Goal: Task Accomplishment & Management: Use online tool/utility

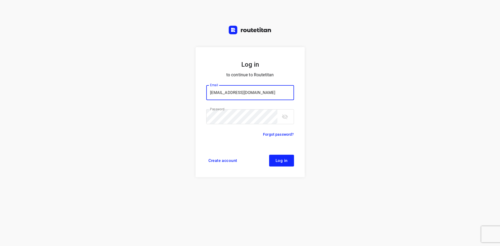
type input "[EMAIL_ADDRESS][DOMAIN_NAME]"
click at [286, 163] on button "Log in" at bounding box center [281, 161] width 25 height 12
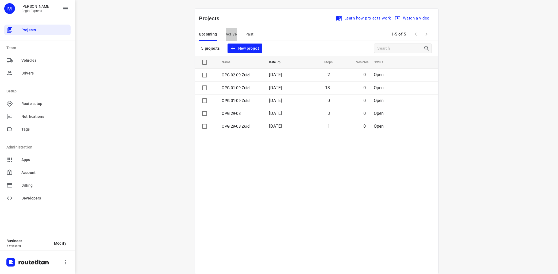
click at [231, 37] on span "Active" at bounding box center [231, 34] width 11 height 7
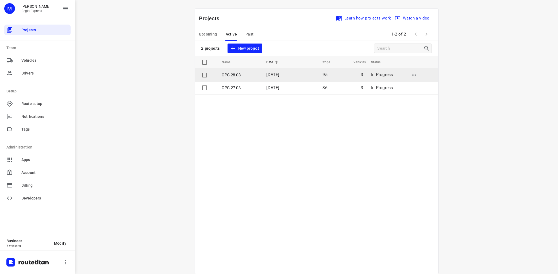
click at [235, 75] on p "OPG 28-08" at bounding box center [240, 75] width 37 height 6
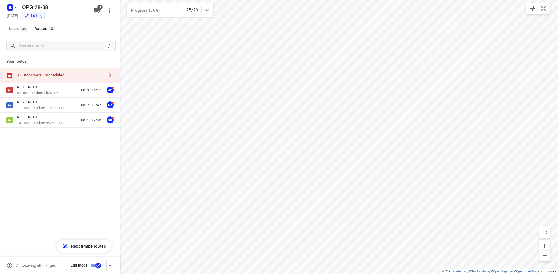
type input "distance"
click at [38, 89] on p "RE 1 - AUTO" at bounding box center [28, 87] width 23 height 5
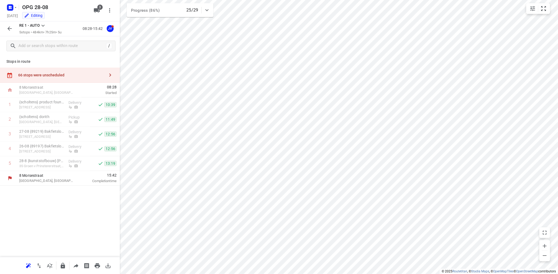
click at [43, 25] on icon at bounding box center [43, 25] width 6 height 6
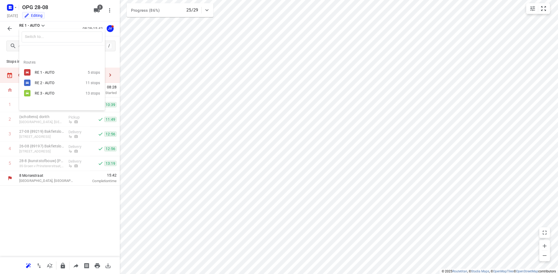
click at [47, 83] on div "RE 2 - AUTO" at bounding box center [57, 83] width 45 height 4
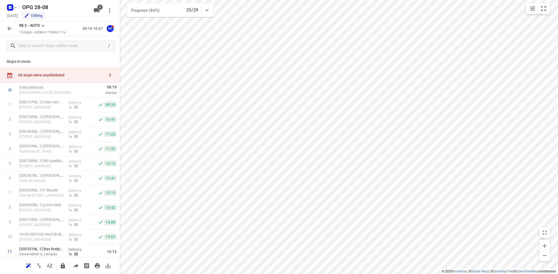
click at [41, 28] on icon at bounding box center [43, 25] width 6 height 6
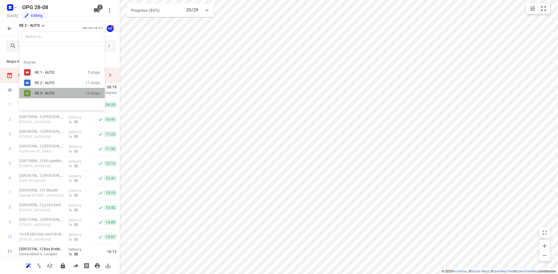
click at [54, 93] on div "RE 3 - AUTO" at bounding box center [57, 93] width 45 height 4
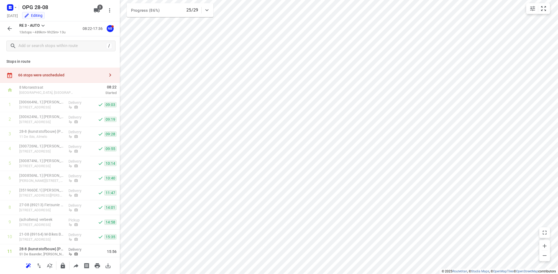
click at [112, 74] on icon "button" at bounding box center [110, 75] width 6 height 6
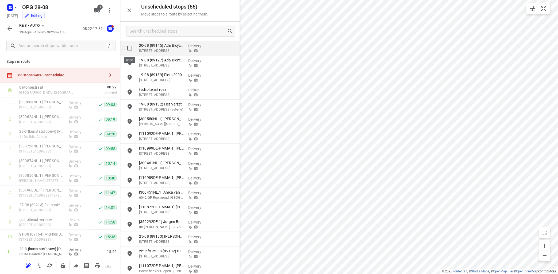
click at [130, 48] on input "grid" at bounding box center [129, 48] width 11 height 11
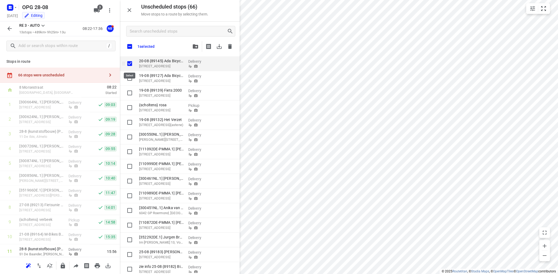
checkbox input "true"
drag, startPoint x: 130, startPoint y: 48, endPoint x: 138, endPoint y: 45, distance: 8.1
click at [131, 47] on input "checkbox" at bounding box center [129, 46] width 11 height 11
checkbox input "true"
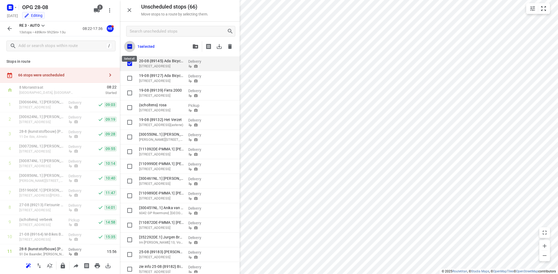
checkbox input "true"
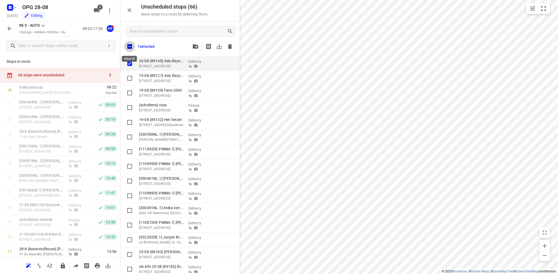
checkbox input "true"
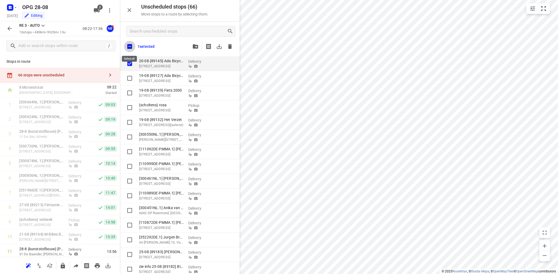
checkbox input "true"
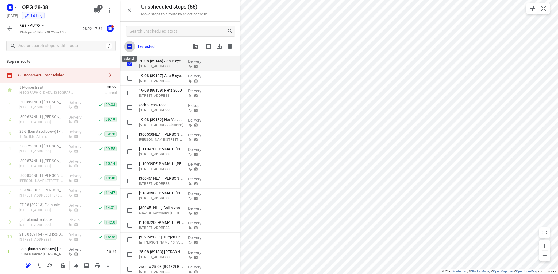
checkbox input "true"
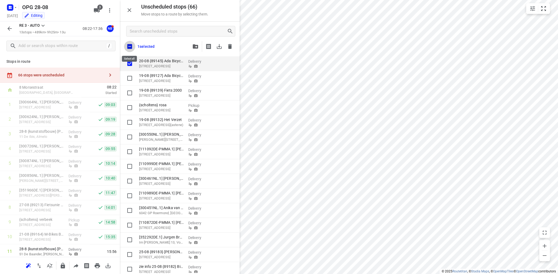
checkbox input "true"
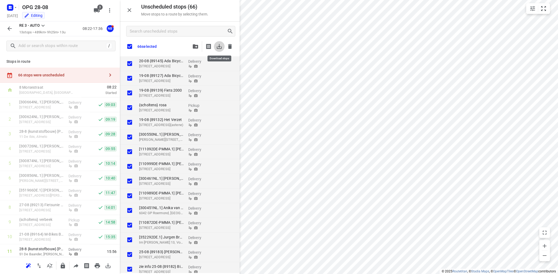
click at [218, 44] on icon "button" at bounding box center [219, 46] width 6 height 6
checkbox input "true"
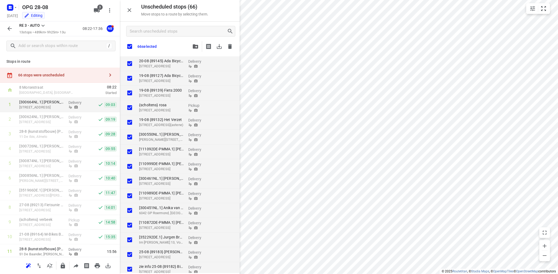
checkbox input "true"
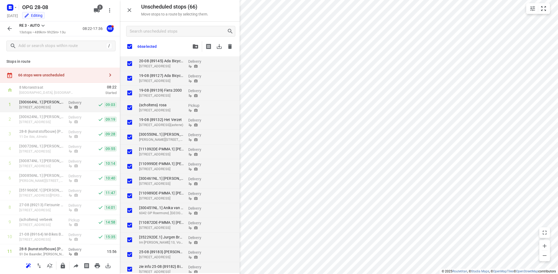
checkbox input "true"
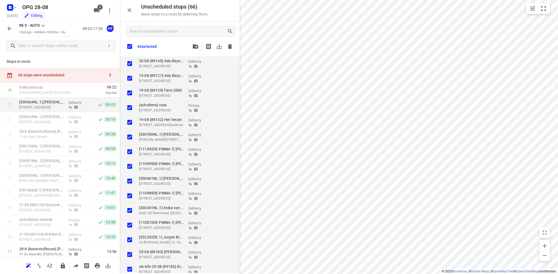
checkbox input "true"
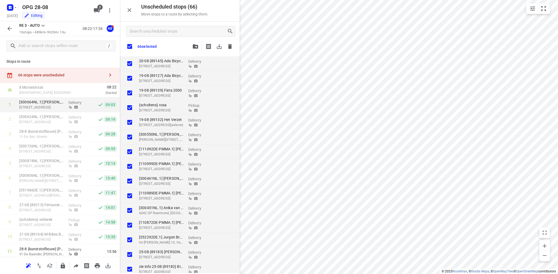
checkbox input "true"
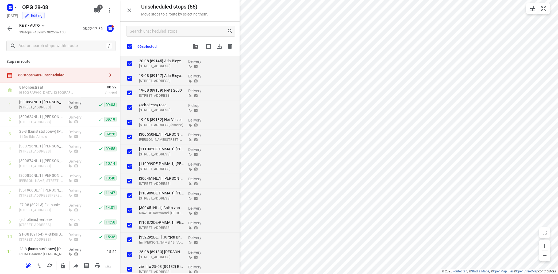
checkbox input "true"
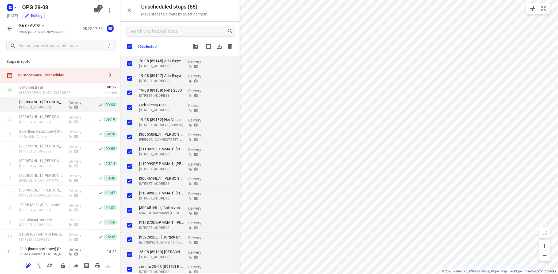
checkbox input "true"
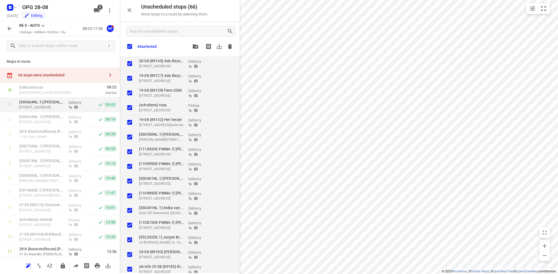
checkbox input "true"
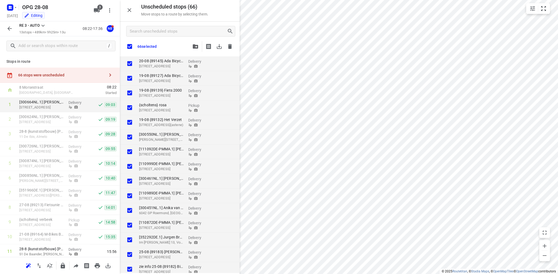
checkbox input "true"
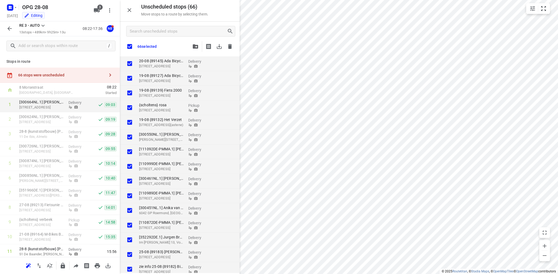
checkbox input "true"
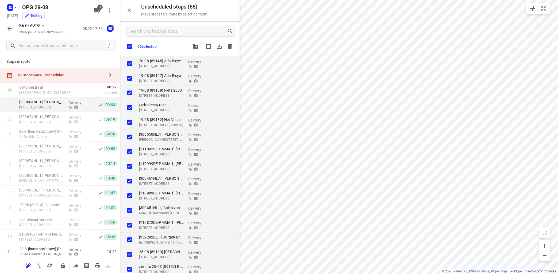
checkbox input "true"
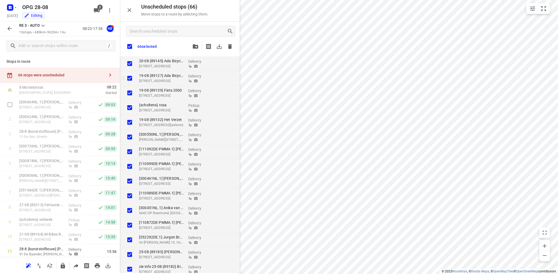
checkbox input "true"
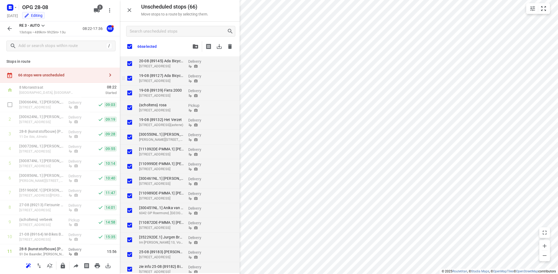
checkbox input "true"
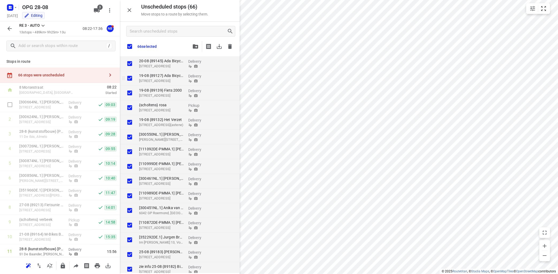
checkbox input "true"
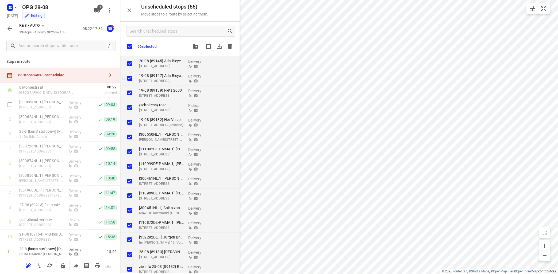
checkbox input "true"
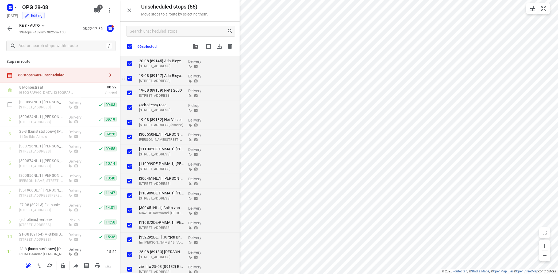
checkbox input "true"
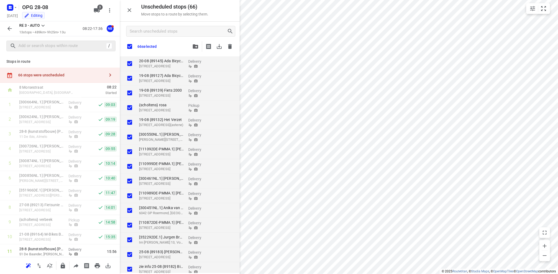
checkbox input "true"
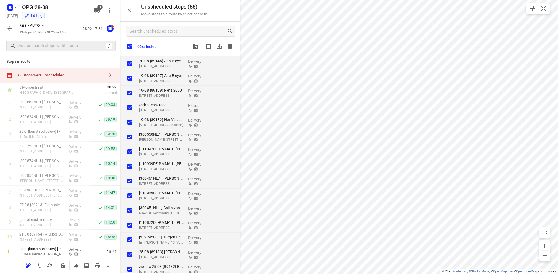
checkbox input "true"
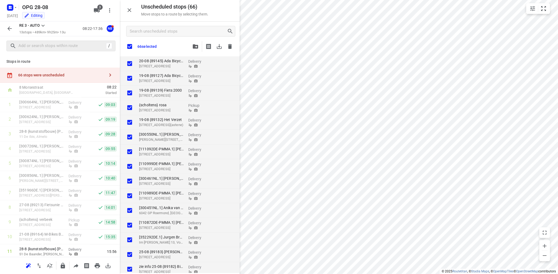
checkbox input "true"
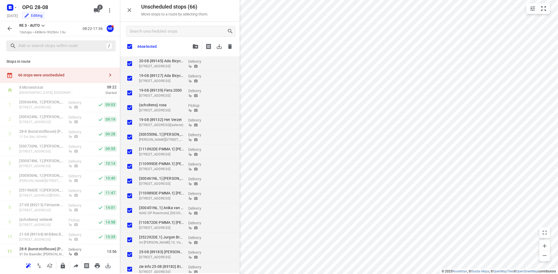
checkbox input "true"
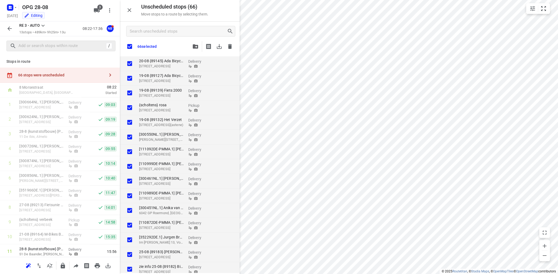
checkbox input "true"
click at [230, 45] on icon "button" at bounding box center [230, 46] width 4 height 5
checkbox input "true"
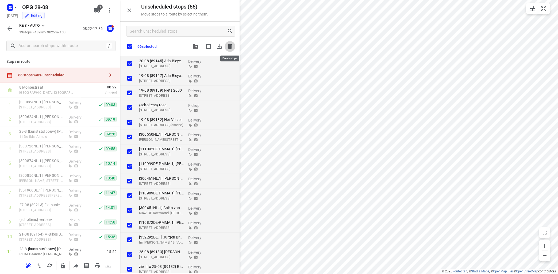
checkbox input "true"
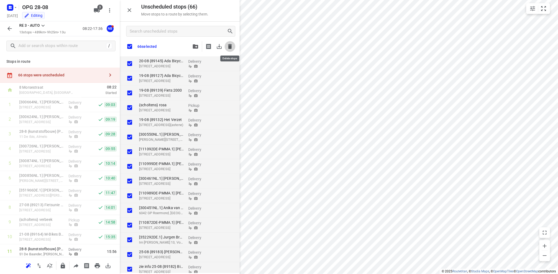
checkbox input "true"
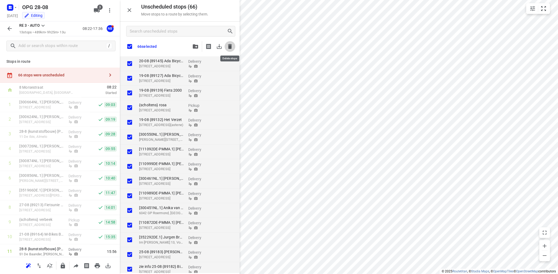
checkbox input "true"
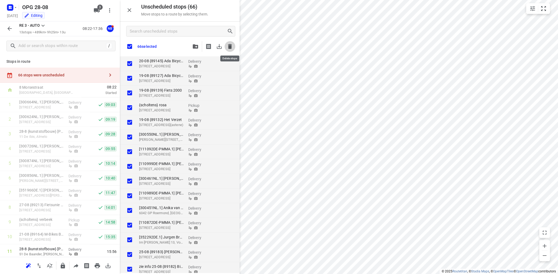
checkbox input "true"
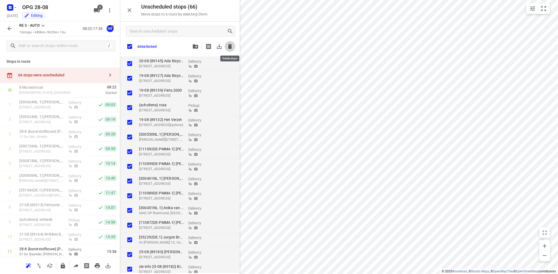
checkbox input "true"
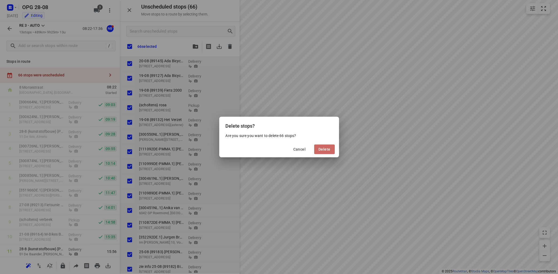
click at [329, 151] on span "Delete" at bounding box center [325, 149] width 12 height 4
checkbox input "true"
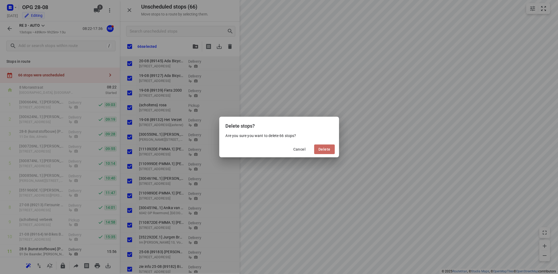
checkbox input "true"
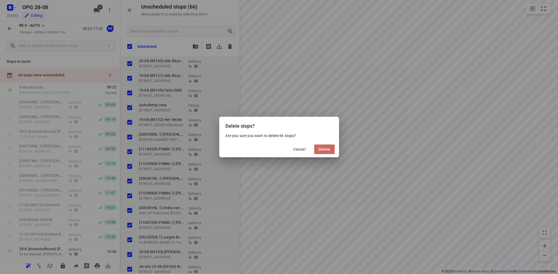
checkbox input "true"
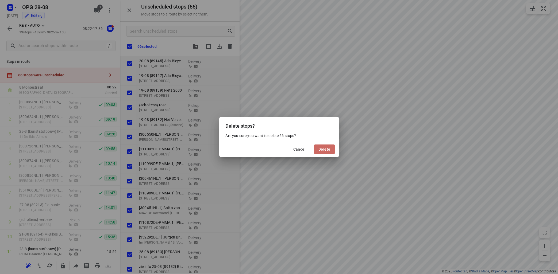
checkbox input "true"
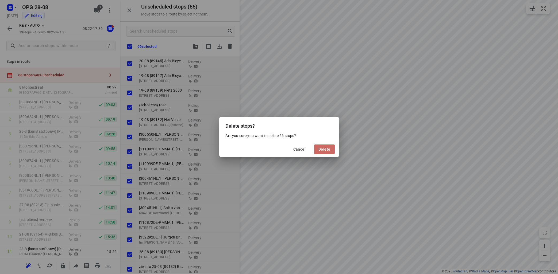
checkbox input "true"
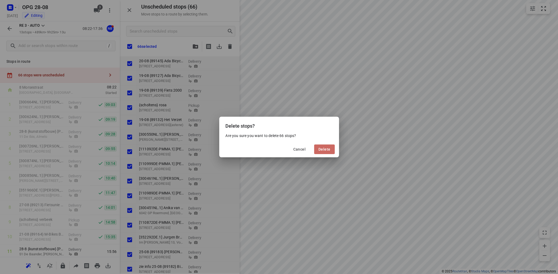
checkbox input "true"
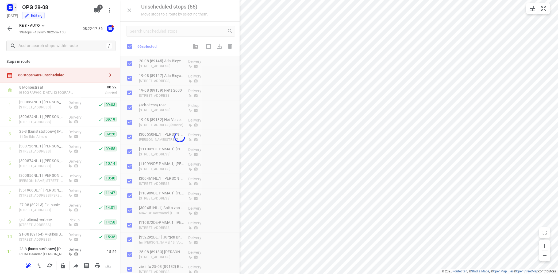
click at [15, 8] on icon "button" at bounding box center [15, 7] width 4 height 4
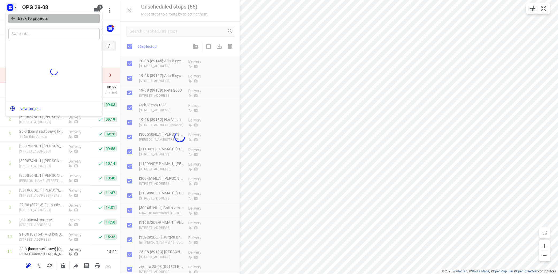
click at [26, 17] on p "Back to projects" at bounding box center [33, 19] width 30 height 6
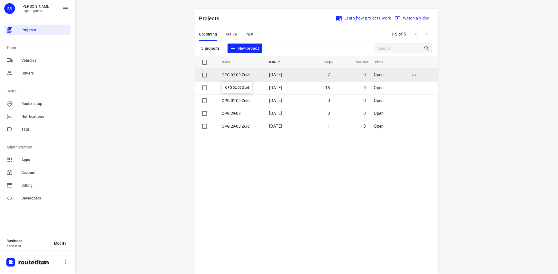
click at [244, 75] on p "OPG 02-09 Zuid" at bounding box center [241, 75] width 39 height 6
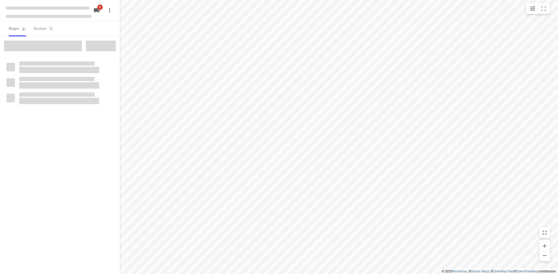
type input "distance"
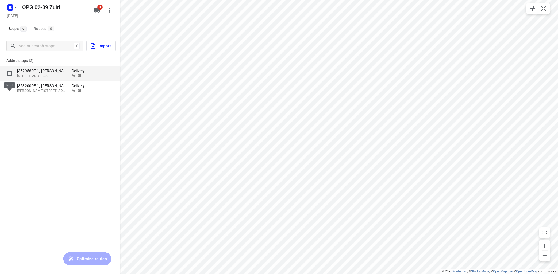
click at [9, 73] on input "grid" at bounding box center [9, 73] width 11 height 11
checkbox input "true"
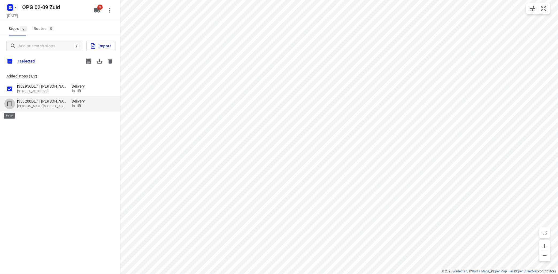
click at [9, 105] on input "grid" at bounding box center [9, 104] width 11 height 11
checkbox input "true"
click at [98, 61] on icon "button" at bounding box center [99, 61] width 6 height 6
click at [109, 62] on icon "button" at bounding box center [110, 61] width 4 height 5
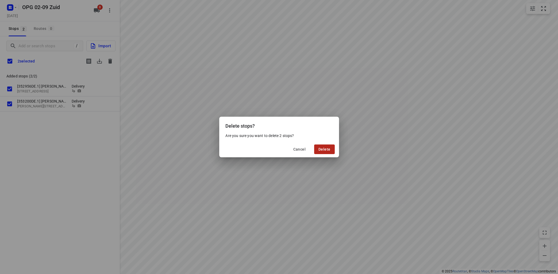
click at [329, 146] on button "Delete" at bounding box center [324, 150] width 20 height 10
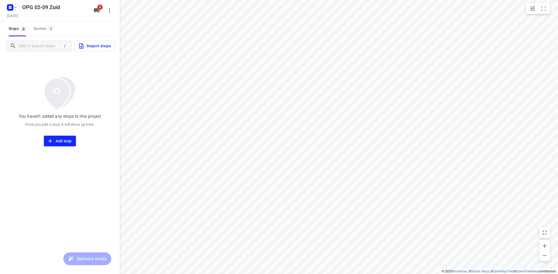
click at [15, 7] on icon "button" at bounding box center [15, 7] width 4 height 4
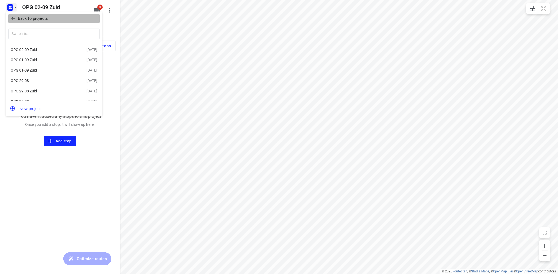
click at [37, 20] on p "Back to projects" at bounding box center [33, 19] width 30 height 6
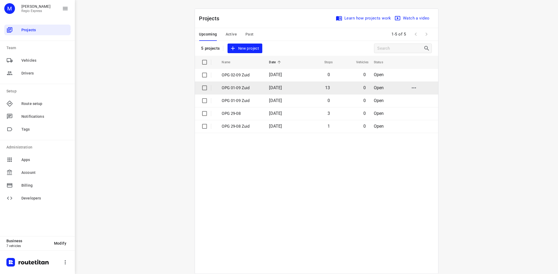
click at [246, 89] on p "OPG 01-09 Zuid" at bounding box center [241, 88] width 39 height 6
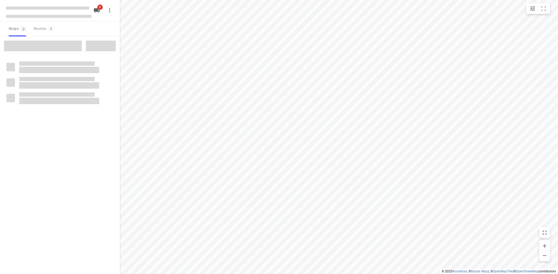
type input "distance"
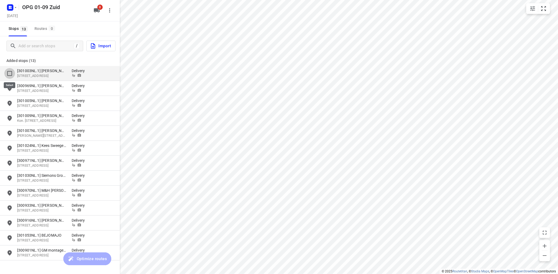
drag, startPoint x: 9, startPoint y: 73, endPoint x: 12, endPoint y: 71, distance: 3.5
click at [10, 73] on input "grid" at bounding box center [9, 73] width 11 height 11
checkbox input "true"
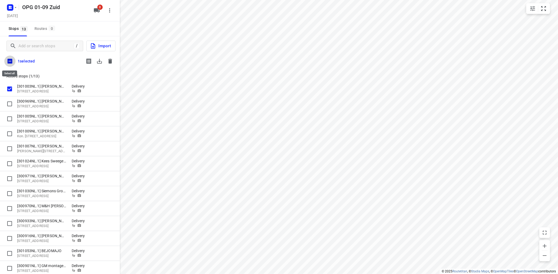
click at [10, 63] on input "checkbox" at bounding box center [9, 61] width 11 height 11
checkbox input "true"
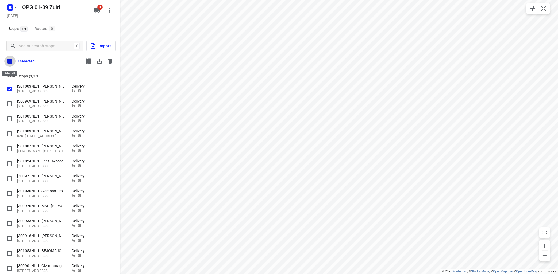
checkbox input "true"
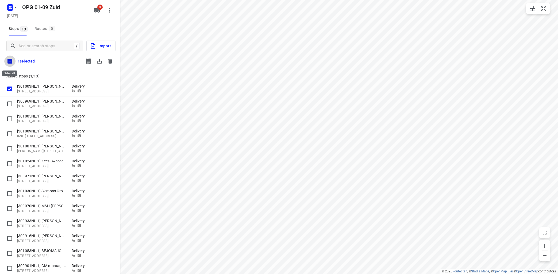
checkbox input "true"
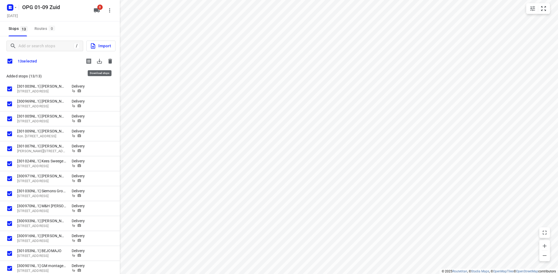
click at [99, 59] on icon "button" at bounding box center [99, 61] width 6 height 6
click at [110, 59] on icon "button" at bounding box center [110, 61] width 4 height 5
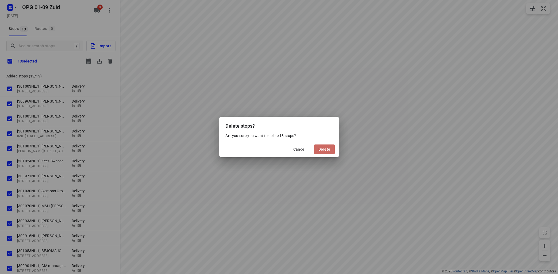
click at [328, 148] on span "Delete" at bounding box center [325, 149] width 12 height 4
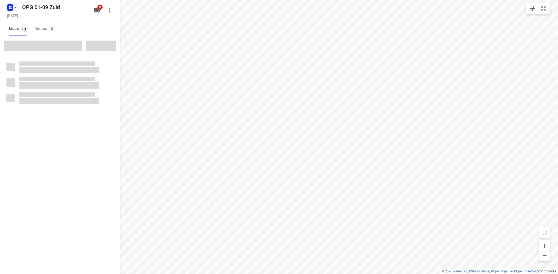
click at [15, 6] on icon "button" at bounding box center [15, 7] width 4 height 4
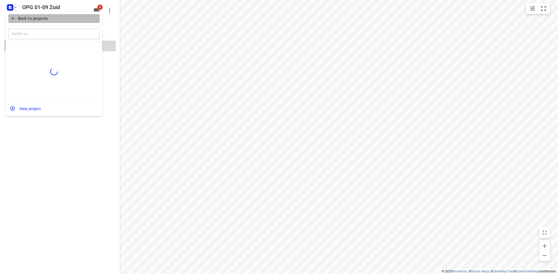
click at [29, 19] on p "Back to projects" at bounding box center [33, 19] width 30 height 6
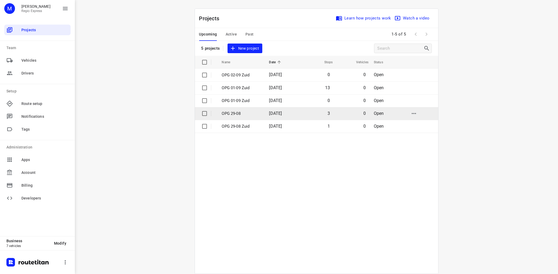
click at [233, 112] on p "OPG 29-08" at bounding box center [241, 114] width 39 height 6
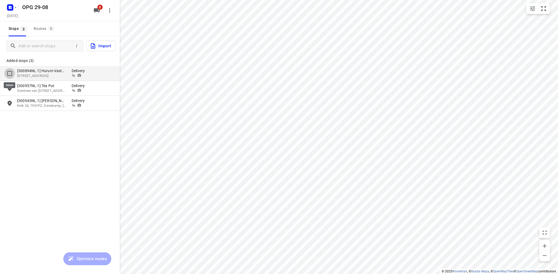
drag, startPoint x: 8, startPoint y: 74, endPoint x: 12, endPoint y: 73, distance: 3.8
click at [12, 73] on input "grid" at bounding box center [9, 73] width 11 height 11
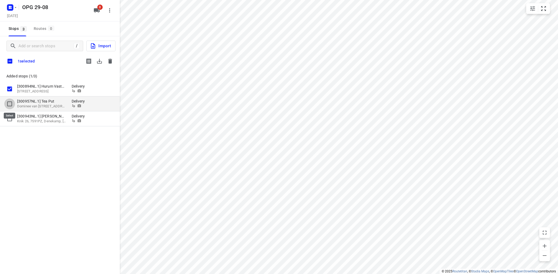
click at [11, 104] on input "grid" at bounding box center [9, 104] width 11 height 11
click at [8, 117] on input "grid" at bounding box center [9, 119] width 11 height 11
click at [100, 61] on icon "button" at bounding box center [99, 61] width 5 height 5
click at [109, 62] on icon "button" at bounding box center [110, 61] width 4 height 5
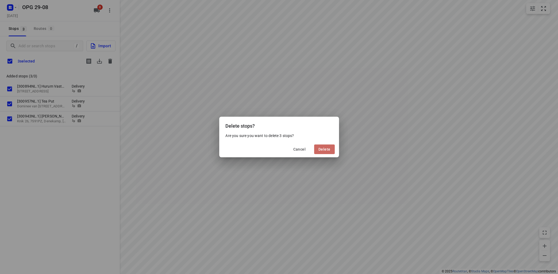
click at [329, 149] on span "Delete" at bounding box center [325, 149] width 12 height 4
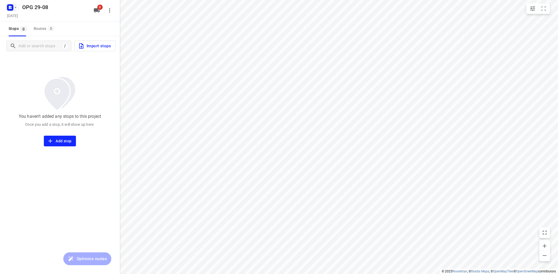
click at [16, 8] on icon "button" at bounding box center [15, 7] width 4 height 4
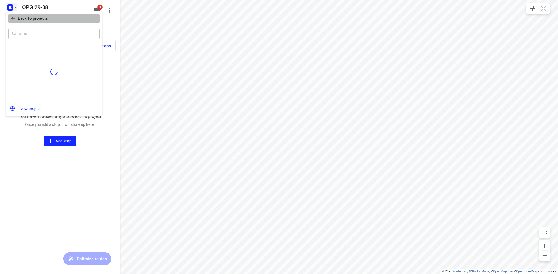
click at [23, 20] on p "Back to projects" at bounding box center [33, 19] width 30 height 6
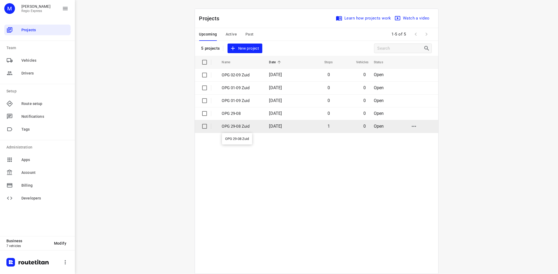
click at [236, 127] on p "OPG 29-08 Zuid" at bounding box center [241, 127] width 39 height 6
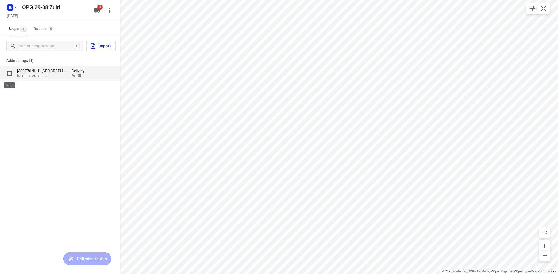
click at [11, 74] on input "grid" at bounding box center [9, 73] width 11 height 11
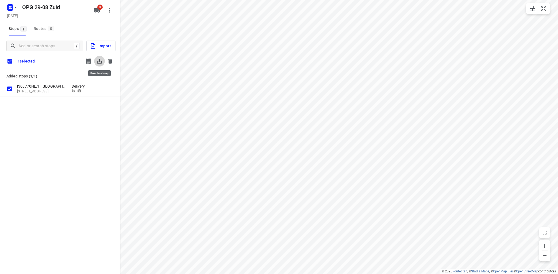
click at [100, 61] on icon "button" at bounding box center [99, 61] width 6 height 6
click at [111, 62] on icon "button" at bounding box center [110, 61] width 4 height 5
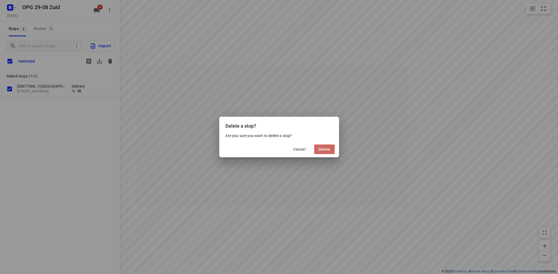
click at [320, 148] on span "Delete" at bounding box center [325, 149] width 12 height 4
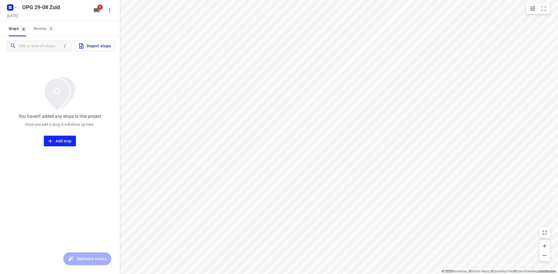
click at [104, 48] on span "Import stops" at bounding box center [94, 46] width 33 height 7
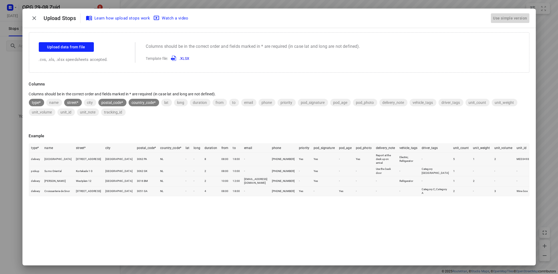
click at [500, 17] on div "Use simple version" at bounding box center [510, 18] width 36 height 9
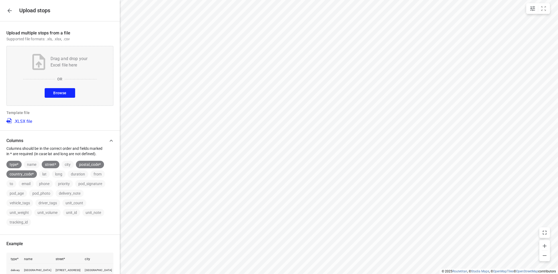
click at [58, 92] on span "Browse" at bounding box center [59, 93] width 13 height 7
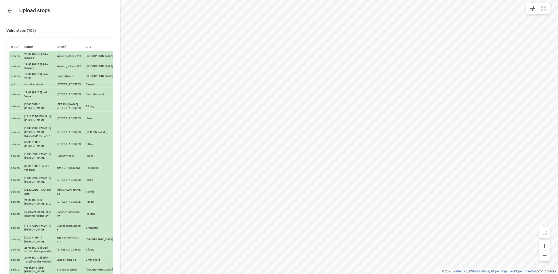
scroll to position [1082, 0]
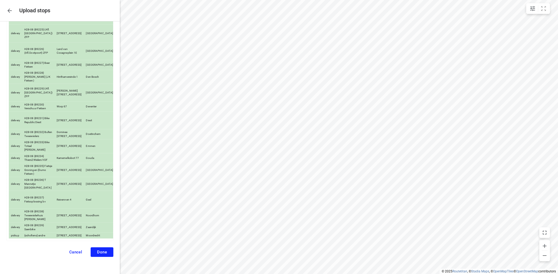
click at [113, 252] on button "Done" at bounding box center [102, 253] width 23 height 10
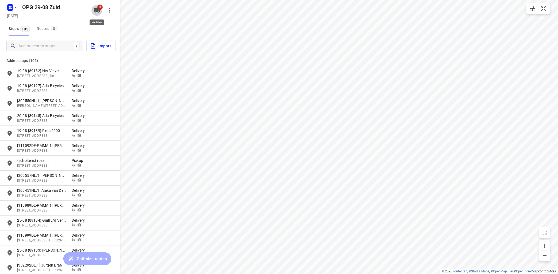
click at [94, 10] on icon "button" at bounding box center [97, 10] width 6 height 4
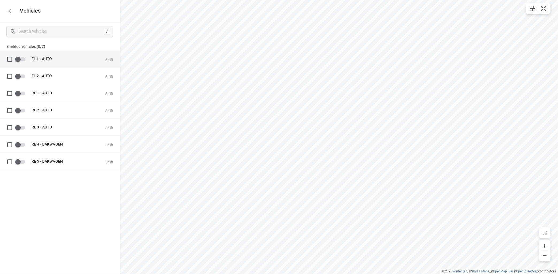
click at [37, 60] on span "EL 1 - AUTO" at bounding box center [42, 58] width 20 height 4
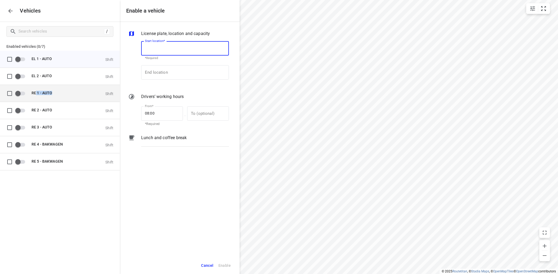
click at [36, 95] on div "RE 1 - AUTO" at bounding box center [59, 93] width 54 height 5
click at [23, 93] on input "grid" at bounding box center [18, 93] width 30 height 10
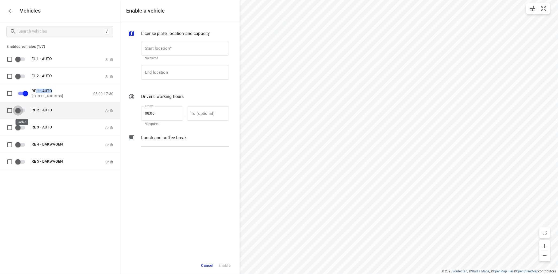
click at [22, 111] on input "grid" at bounding box center [18, 110] width 30 height 10
click at [10, 12] on icon "button" at bounding box center [10, 11] width 6 height 6
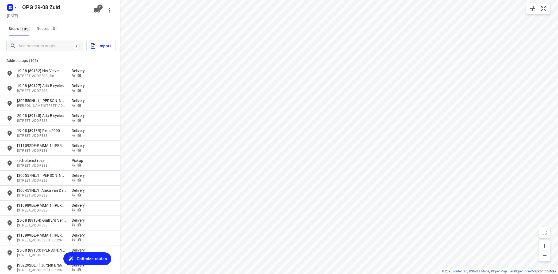
click at [91, 255] on button "Optimize routes" at bounding box center [87, 259] width 48 height 13
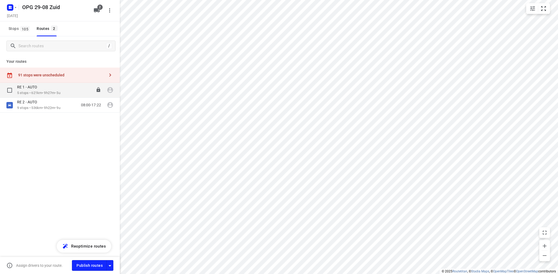
click at [59, 88] on div "RE 1 - AUTO" at bounding box center [38, 88] width 43 height 6
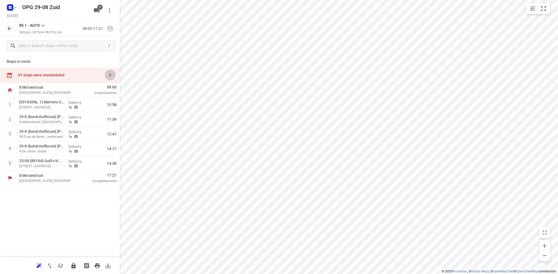
click at [111, 75] on icon "button" at bounding box center [110, 75] width 6 height 6
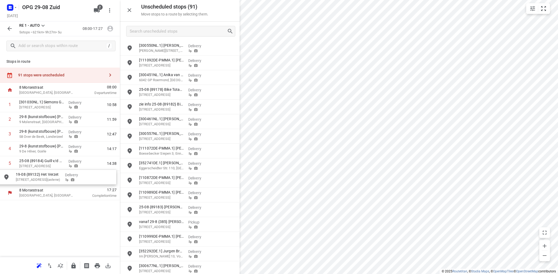
drag, startPoint x: 175, startPoint y: 79, endPoint x: 52, endPoint y: 176, distance: 156.8
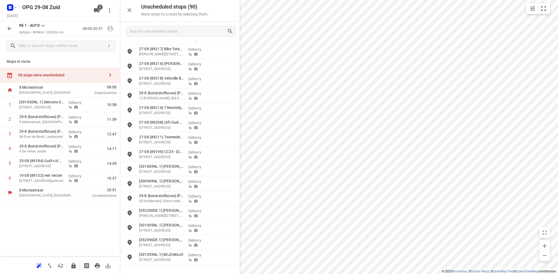
scroll to position [613, 0]
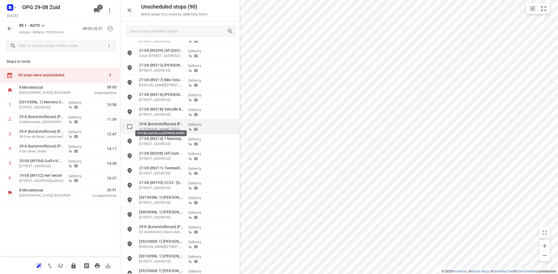
click at [163, 127] on p "29-8 {kunststofbouw} [PERSON_NAME]" at bounding box center [161, 123] width 45 height 5
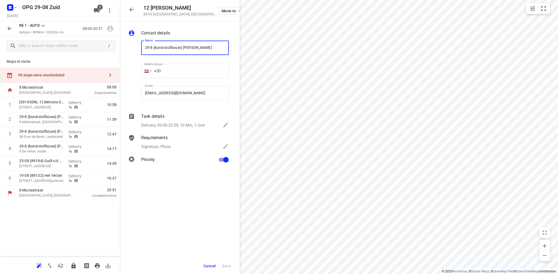
click at [215, 268] on button "Cancel" at bounding box center [209, 267] width 17 height 10
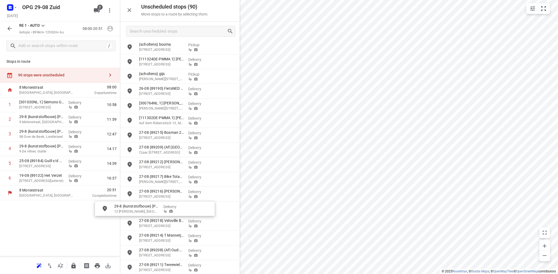
scroll to position [516, 0]
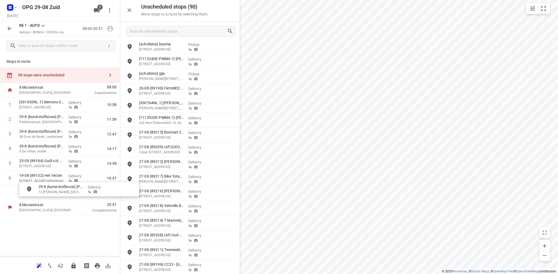
drag, startPoint x: 168, startPoint y: 222, endPoint x: 56, endPoint y: 185, distance: 117.8
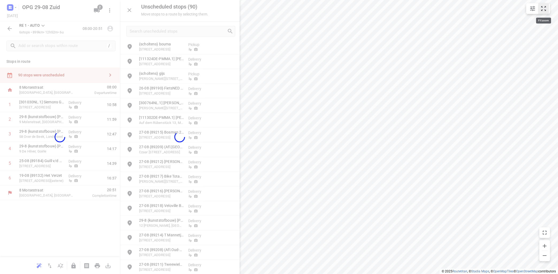
click at [543, 10] on icon "small contained button group" at bounding box center [544, 8] width 6 height 6
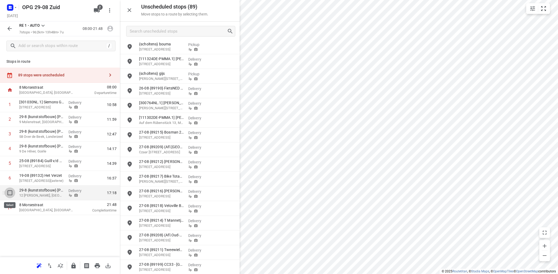
click at [12, 193] on input "checkbox" at bounding box center [10, 193] width 11 height 11
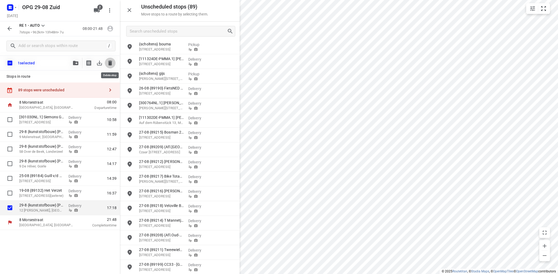
click at [111, 63] on icon "button" at bounding box center [110, 63] width 4 height 5
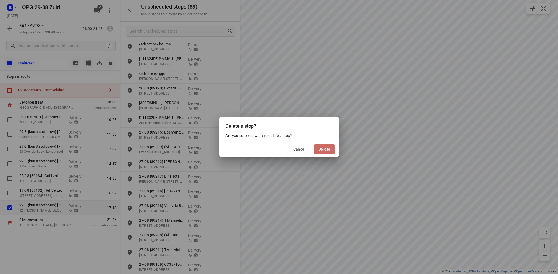
click at [327, 149] on span "Delete" at bounding box center [325, 149] width 12 height 4
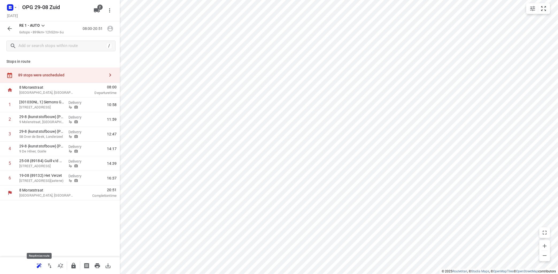
click at [39, 262] on button "button" at bounding box center [39, 266] width 11 height 11
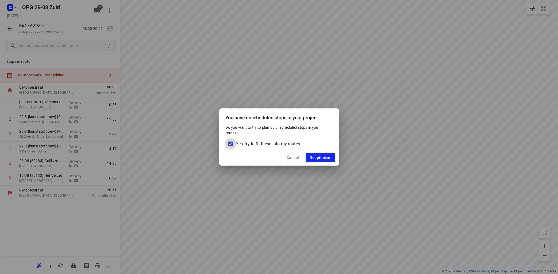
click at [233, 144] on input "Yes, try to fit these into my routes" at bounding box center [230, 144] width 11 height 11
click at [320, 157] on span "Reoptimize" at bounding box center [320, 158] width 21 height 4
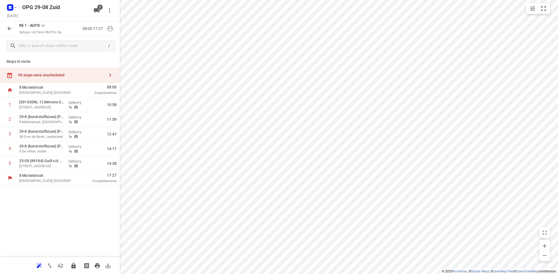
click at [113, 77] on button "button" at bounding box center [110, 75] width 11 height 11
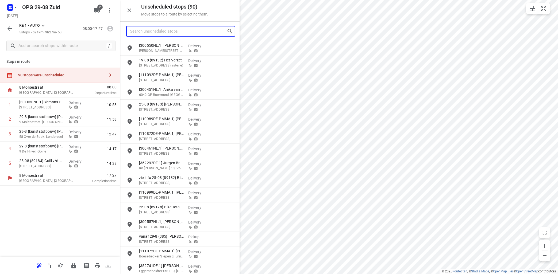
drag, startPoint x: 169, startPoint y: 33, endPoint x: 176, endPoint y: 29, distance: 8.1
click at [171, 31] on input "Search unscheduled stops" at bounding box center [178, 31] width 97 height 8
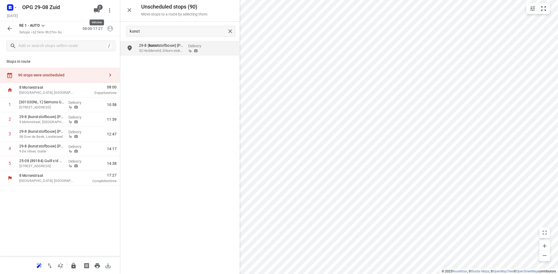
click at [100, 9] on span "2" at bounding box center [99, 7] width 5 height 5
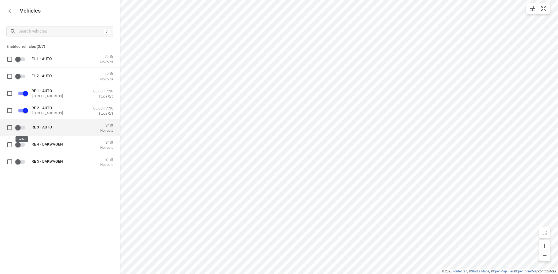
click at [23, 127] on input "grid" at bounding box center [18, 128] width 30 height 10
click at [13, 11] on icon "button" at bounding box center [10, 11] width 6 height 6
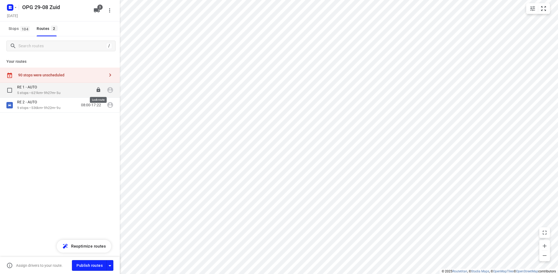
click at [99, 91] on icon at bounding box center [98, 89] width 5 height 5
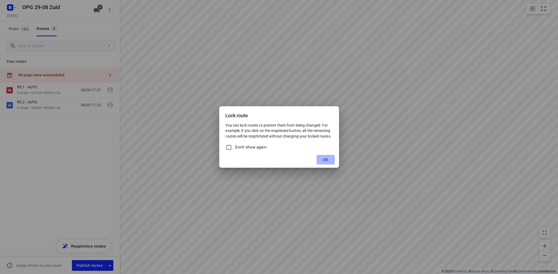
click at [331, 161] on button "OK" at bounding box center [326, 160] width 18 height 10
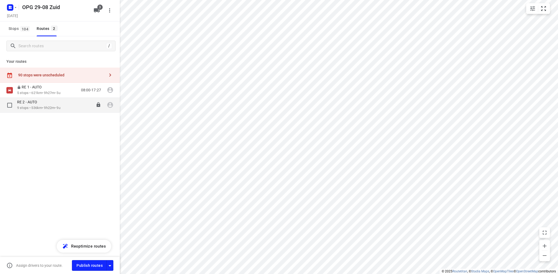
click at [31, 108] on p "9 stops • 536km • 9h22m • 9u" at bounding box center [38, 108] width 43 height 5
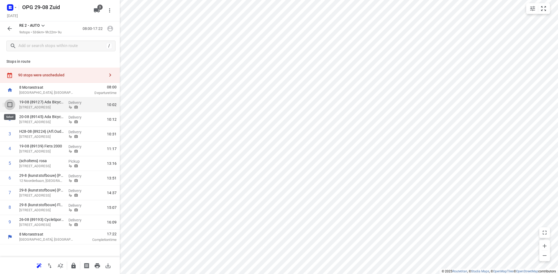
click at [9, 103] on input "checkbox" at bounding box center [10, 105] width 11 height 11
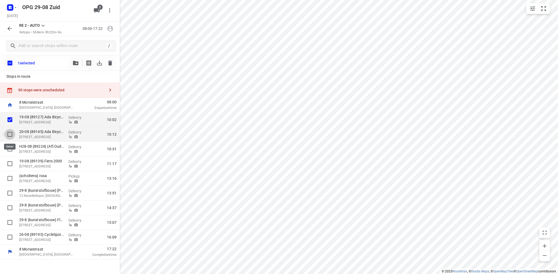
click at [11, 134] on input "checkbox" at bounding box center [10, 134] width 11 height 11
click at [11, 150] on input "checkbox" at bounding box center [10, 149] width 11 height 11
click at [76, 64] on icon "button" at bounding box center [75, 63] width 5 height 4
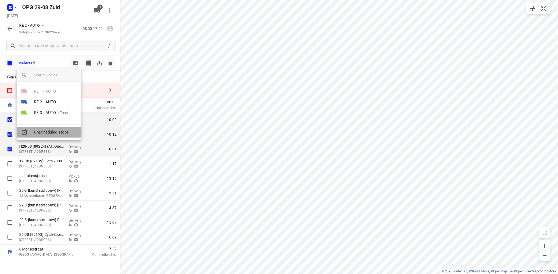
click at [67, 134] on span "Unscheduled stops" at bounding box center [55, 132] width 43 height 6
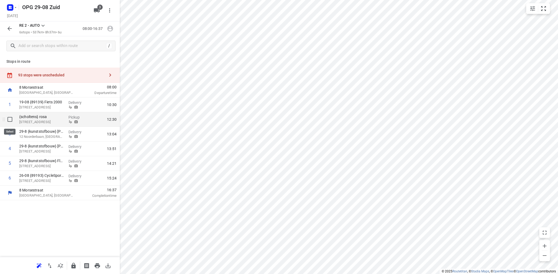
click at [8, 119] on input "checkbox" at bounding box center [10, 119] width 11 height 11
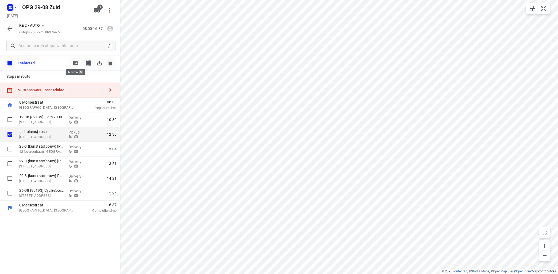
click at [74, 66] on button "button" at bounding box center [75, 63] width 11 height 11
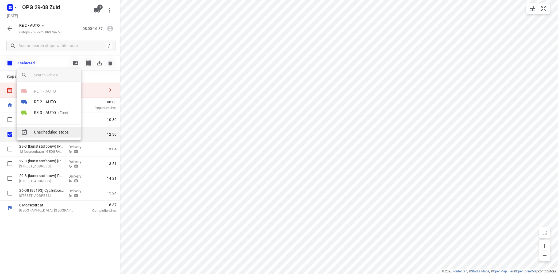
click at [43, 133] on span "Unscheduled stops" at bounding box center [55, 132] width 43 height 6
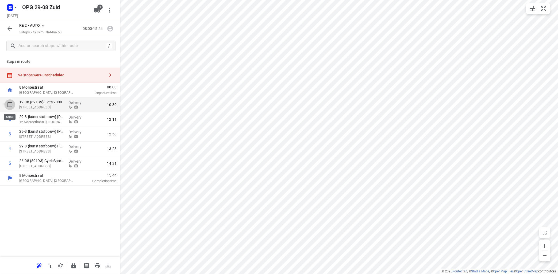
click at [8, 104] on input "checkbox" at bounding box center [10, 105] width 11 height 11
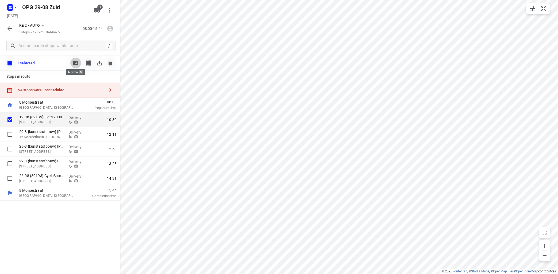
click at [77, 63] on icon "button" at bounding box center [75, 63] width 5 height 4
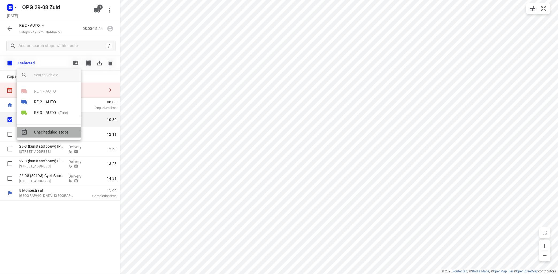
click at [57, 130] on span "Unscheduled stops" at bounding box center [55, 132] width 43 height 6
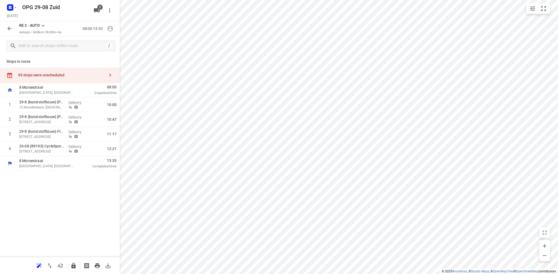
click at [109, 77] on icon "button" at bounding box center [110, 75] width 2 height 3
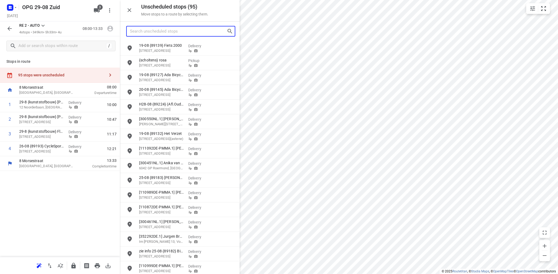
click at [151, 33] on input "Search unscheduled stops" at bounding box center [178, 31] width 97 height 8
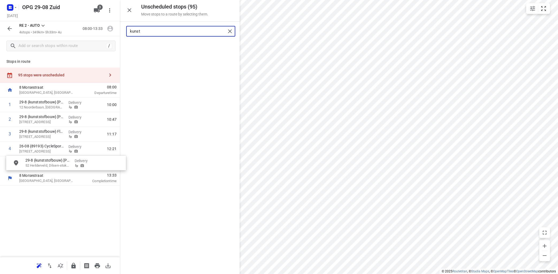
drag, startPoint x: 159, startPoint y: 51, endPoint x: 40, endPoint y: 163, distance: 162.8
drag, startPoint x: 42, startPoint y: 154, endPoint x: 42, endPoint y: 110, distance: 43.6
click at [42, 110] on div "1 29-8 {kunststofbouw} [PERSON_NAME] 12 Noorderbaan, [GEOGRAPHIC_DATA] Delivery…" at bounding box center [60, 135] width 120 height 74
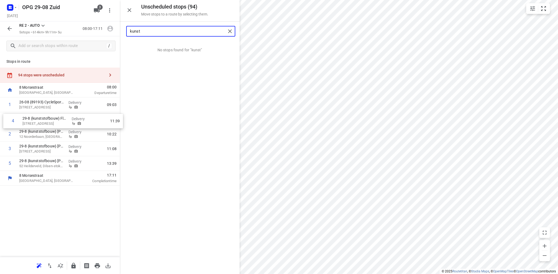
drag, startPoint x: 32, startPoint y: 153, endPoint x: 34, endPoint y: 125, distance: 28.7
click at [34, 125] on div "1 26-08 {89193} CycleSport Deventer [STREET_ADDRESS] Delivery 09:03 2 29-8 {kun…" at bounding box center [60, 135] width 120 height 74
drag, startPoint x: 29, startPoint y: 167, endPoint x: 34, endPoint y: 137, distance: 30.8
click at [34, 137] on div "1 26-08 {89193} CycleSport Deventer [STREET_ADDRESS] Delivery 09:03 2 29-8 {kun…" at bounding box center [60, 135] width 120 height 74
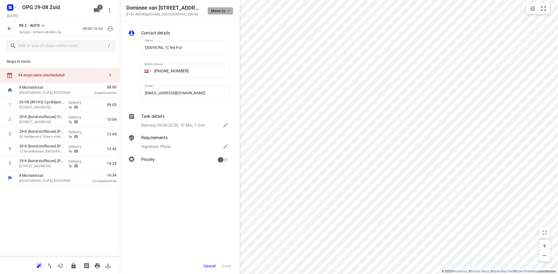
click at [229, 10] on icon "button" at bounding box center [229, 11] width 4 height 4
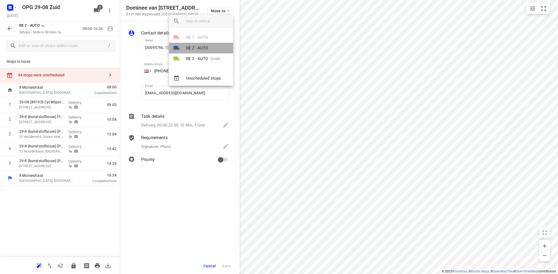
click at [201, 49] on p "RE 2 - AUTO" at bounding box center [197, 48] width 22 height 6
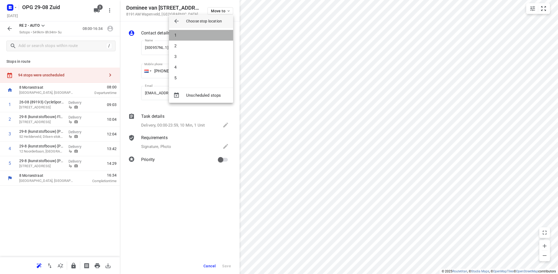
click at [206, 37] on li "1" at bounding box center [201, 35] width 64 height 11
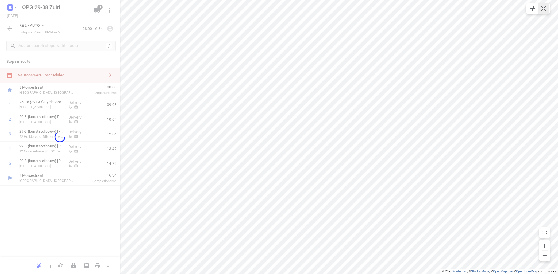
click at [547, 7] on button "small contained button group" at bounding box center [544, 8] width 11 height 11
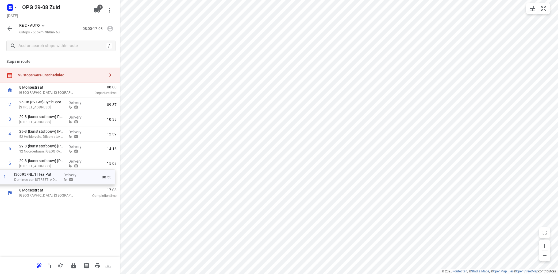
drag, startPoint x: 55, startPoint y: 105, endPoint x: 51, endPoint y: 179, distance: 73.9
click at [50, 179] on div "1 [300957NL.1] Tea Put Dominee [STREET_ADDRESS][GEOGRAPHIC_DATA] 08:53 2 26-08 …" at bounding box center [60, 142] width 120 height 88
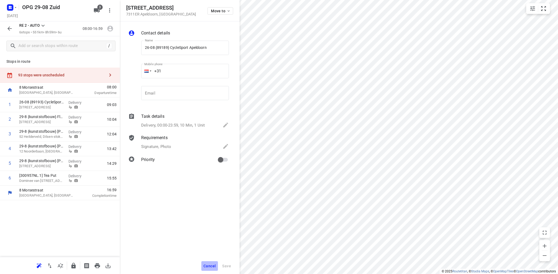
drag, startPoint x: 210, startPoint y: 264, endPoint x: 216, endPoint y: 261, distance: 6.8
click at [210, 264] on button "Cancel" at bounding box center [209, 267] width 17 height 10
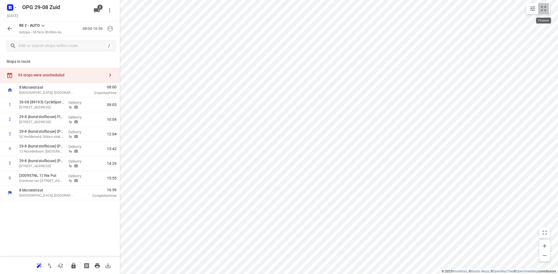
click at [546, 8] on icon "small contained button group" at bounding box center [544, 8] width 6 height 6
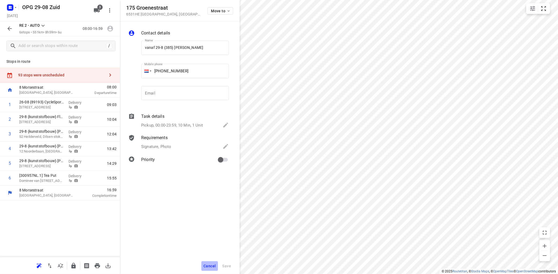
click at [209, 267] on span "Cancel" at bounding box center [210, 266] width 12 height 4
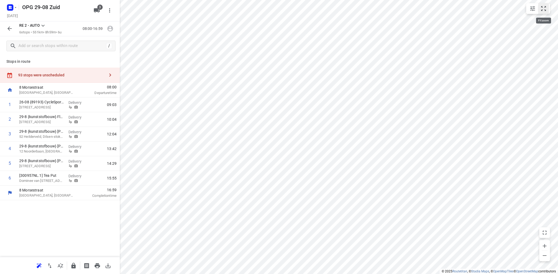
click at [545, 11] on icon "small contained button group" at bounding box center [544, 8] width 6 height 6
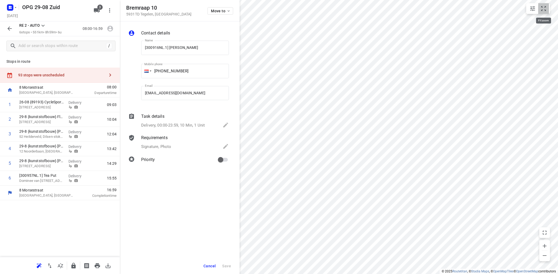
click at [542, 10] on icon "small contained button group" at bounding box center [543, 8] width 5 height 5
click at [227, 9] on span "Move to" at bounding box center [221, 11] width 20 height 4
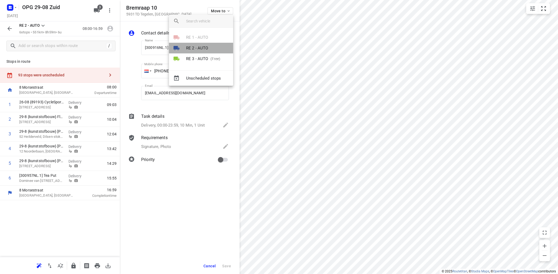
click at [192, 48] on p "RE 2 - AUTO" at bounding box center [197, 48] width 22 height 6
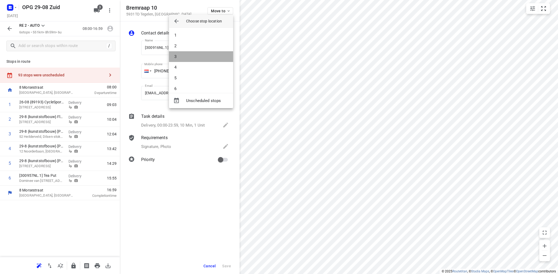
click at [192, 55] on li "3" at bounding box center [201, 56] width 64 height 11
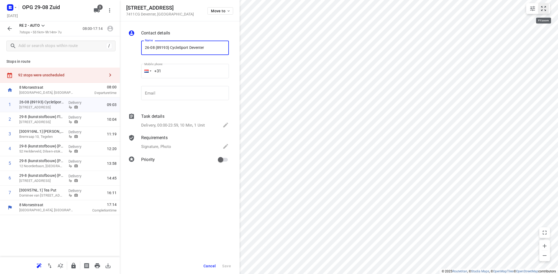
click at [542, 10] on icon "small contained button group" at bounding box center [543, 8] width 5 height 5
click at [212, 268] on span "Cancel" at bounding box center [210, 266] width 12 height 4
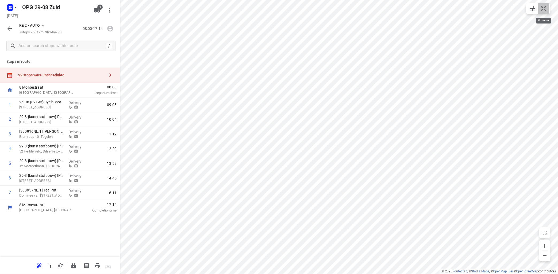
click at [547, 10] on icon "small contained button group" at bounding box center [544, 8] width 6 height 6
click at [32, 44] on input "text" at bounding box center [67, 46] width 96 height 8
click at [10, 27] on icon "button" at bounding box center [9, 28] width 6 height 6
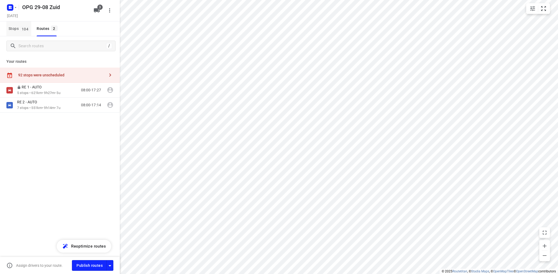
click at [14, 29] on span "Stops 104" at bounding box center [20, 28] width 23 height 7
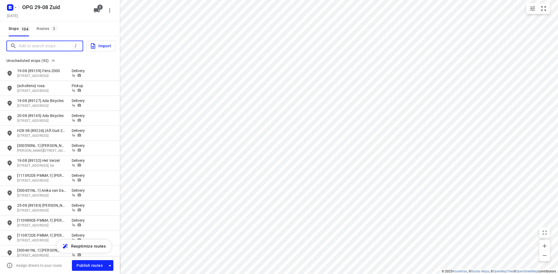
click at [21, 44] on input "Add or search stops" at bounding box center [45, 46] width 53 height 8
click at [65, 45] on input "Add or search stops" at bounding box center [67, 46] width 96 height 8
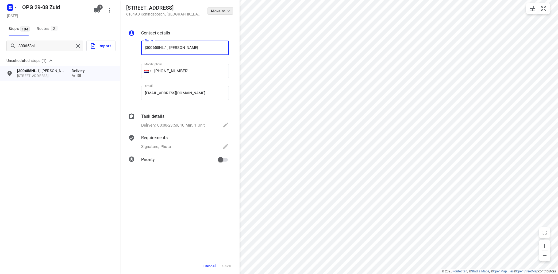
click at [228, 11] on icon "button" at bounding box center [229, 11] width 4 height 4
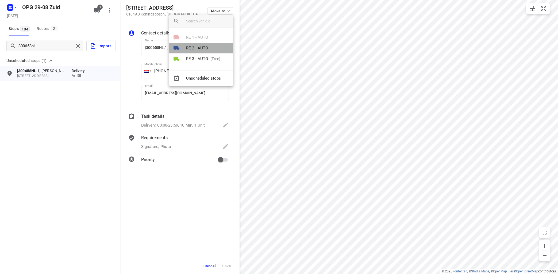
click at [211, 46] on li "RE 2 - AUTO" at bounding box center [201, 48] width 64 height 11
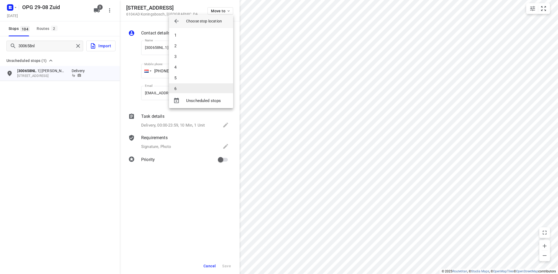
click at [194, 85] on li "6" at bounding box center [201, 88] width 64 height 11
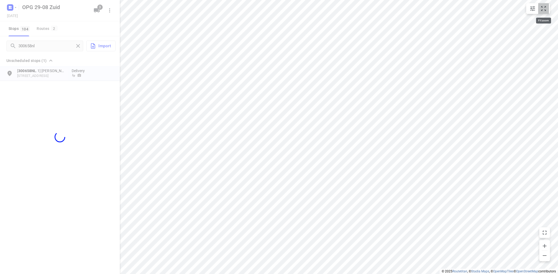
click at [547, 9] on icon "small contained button group" at bounding box center [544, 8] width 6 height 6
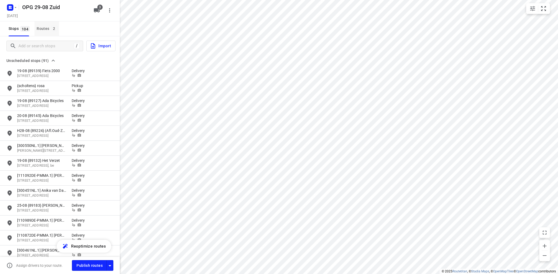
click at [49, 28] on div "Routes 2" at bounding box center [48, 28] width 22 height 7
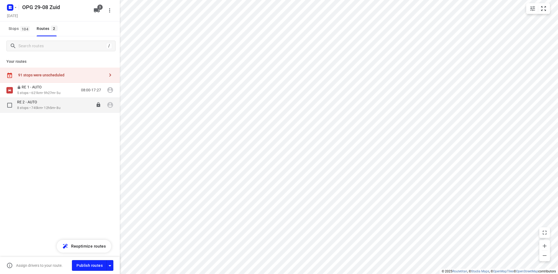
click at [37, 106] on p "8 stops • 745km • 12h5m • 8u" at bounding box center [38, 108] width 43 height 5
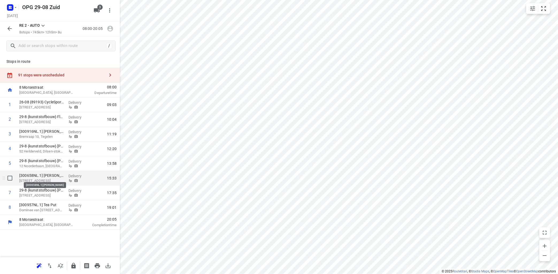
click at [51, 178] on p "[300658NL.1] [PERSON_NAME]" at bounding box center [41, 175] width 45 height 5
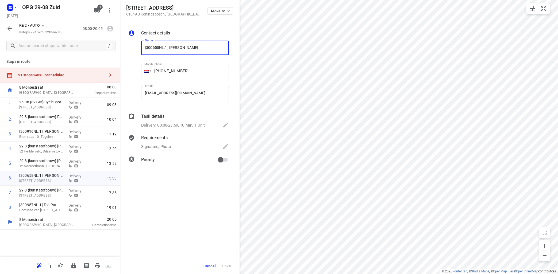
click at [213, 268] on span "Cancel" at bounding box center [210, 266] width 12 height 4
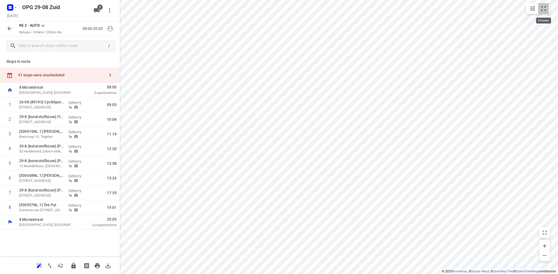
click at [544, 5] on button "small contained button group" at bounding box center [544, 8] width 11 height 11
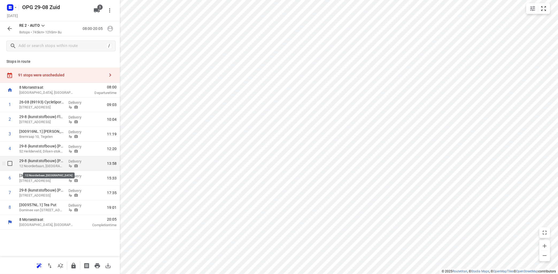
click at [54, 164] on p "12 Noorderbaan, [GEOGRAPHIC_DATA]" at bounding box center [41, 166] width 45 height 5
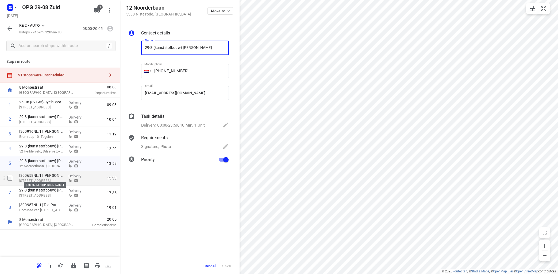
click at [52, 178] on p "[300658NL.1] [PERSON_NAME]" at bounding box center [41, 175] width 45 height 5
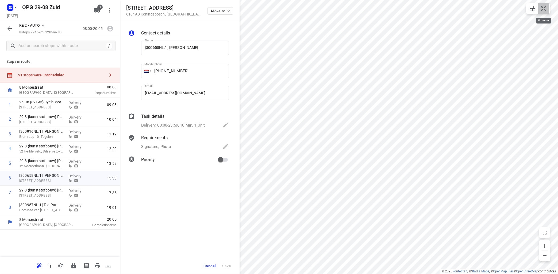
click at [547, 9] on icon "small contained button group" at bounding box center [544, 8] width 6 height 6
drag, startPoint x: 15, startPoint y: 177, endPoint x: 20, endPoint y: 175, distance: 5.6
drag, startPoint x: 54, startPoint y: 178, endPoint x: 55, endPoint y: 147, distance: 31.6
click at [55, 147] on div "1 26-08 {89193} CycleSport Deventer [STREET_ADDRESS] Delivery 09:03 2 29-8 {kun…" at bounding box center [60, 157] width 120 height 118
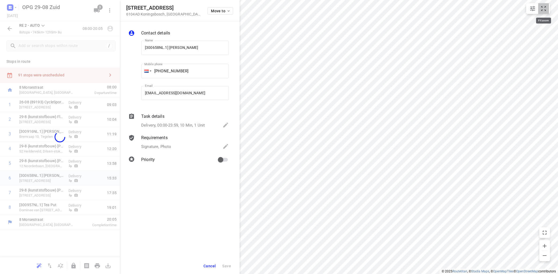
click at [543, 9] on icon "small contained button group" at bounding box center [544, 8] width 6 height 6
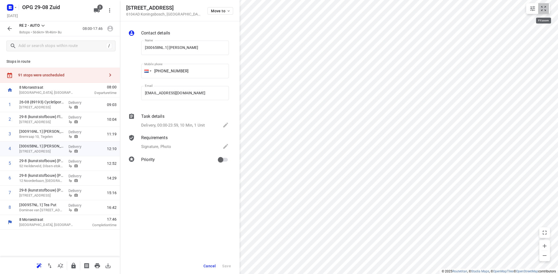
click at [548, 9] on button "small contained button group" at bounding box center [544, 8] width 11 height 11
click at [228, 12] on icon "button" at bounding box center [229, 11] width 4 height 4
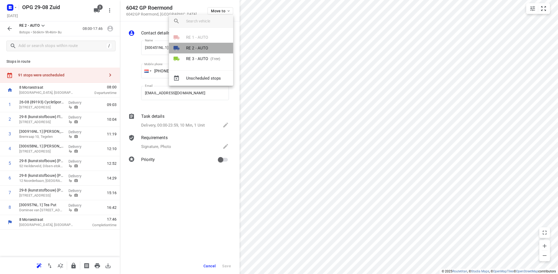
click at [201, 46] on p "RE 2 - AUTO" at bounding box center [197, 48] width 22 height 6
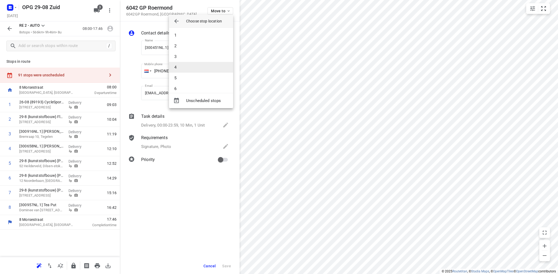
click at [195, 66] on li "4" at bounding box center [201, 67] width 64 height 11
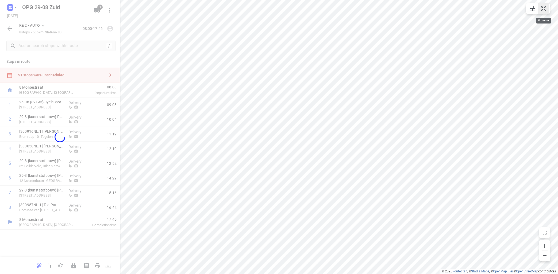
click at [545, 9] on icon "small contained button group" at bounding box center [544, 8] width 6 height 6
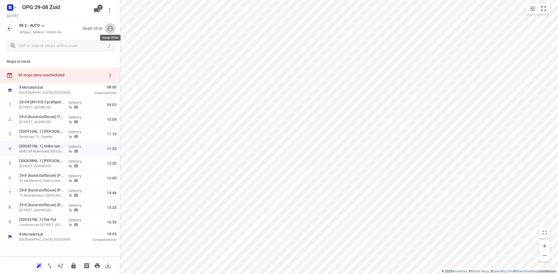
click at [108, 26] on icon "button" at bounding box center [110, 28] width 7 height 7
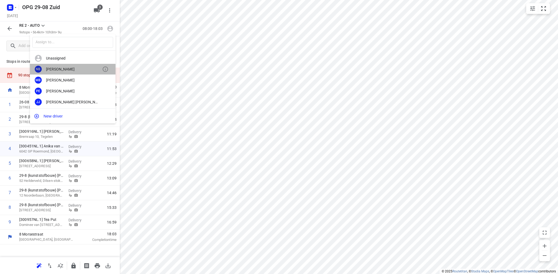
click at [79, 69] on div "[PERSON_NAME]" at bounding box center [74, 69] width 56 height 4
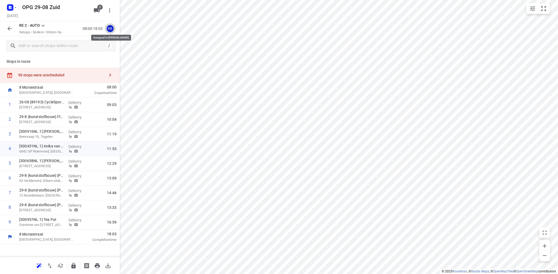
click at [110, 28] on div "NB" at bounding box center [110, 28] width 7 height 7
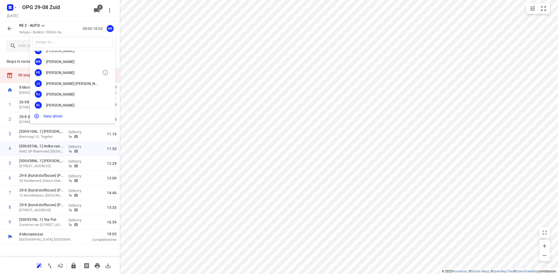
scroll to position [32, 0]
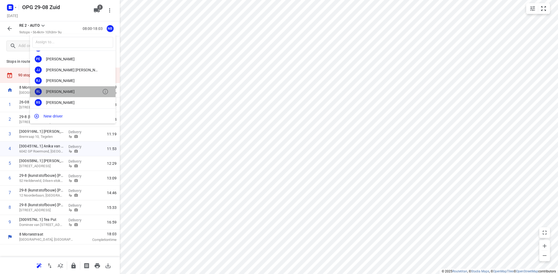
click at [62, 92] on div "[PERSON_NAME]" at bounding box center [74, 92] width 56 height 4
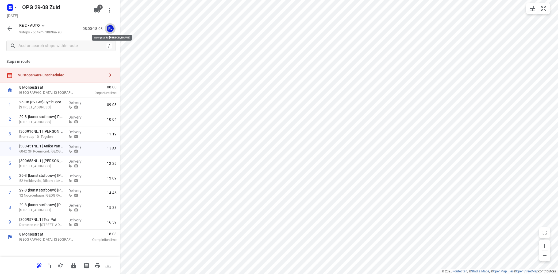
click at [111, 29] on div "RL" at bounding box center [110, 28] width 7 height 7
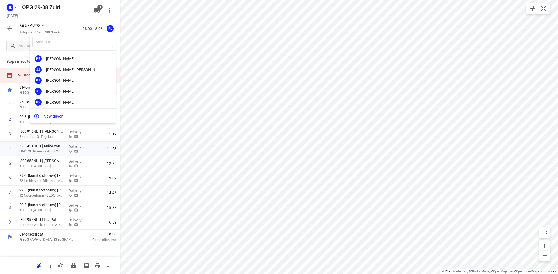
scroll to position [64, 0]
click at [61, 83] on div "[PERSON_NAME]" at bounding box center [74, 81] width 56 height 4
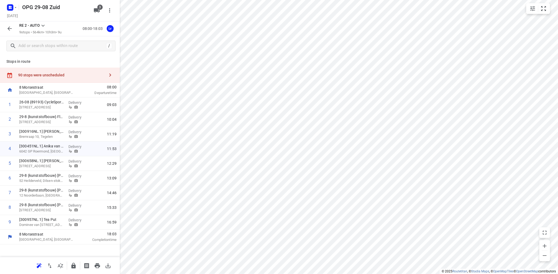
click at [45, 25] on icon at bounding box center [43, 25] width 6 height 6
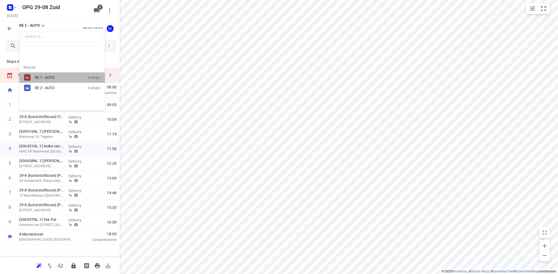
click at [39, 76] on div "RE 1 - AUTO" at bounding box center [57, 77] width 45 height 4
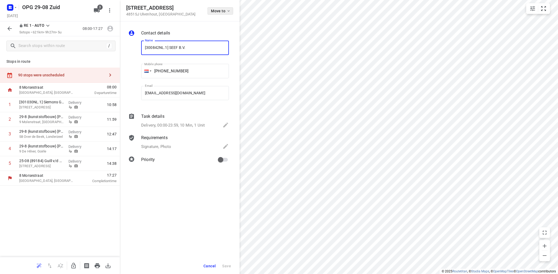
click at [228, 12] on icon "button" at bounding box center [229, 11] width 4 height 4
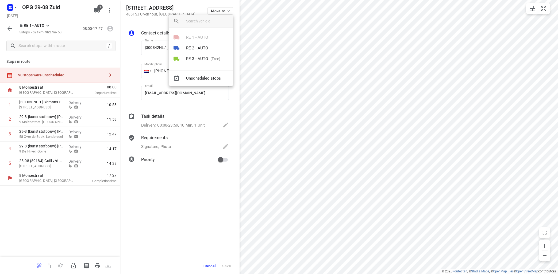
click at [74, 264] on div at bounding box center [279, 137] width 558 height 274
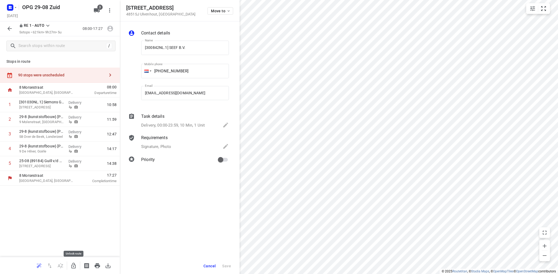
click at [76, 265] on icon "button" at bounding box center [73, 266] width 6 height 6
click at [229, 11] on icon "button" at bounding box center [229, 11] width 4 height 4
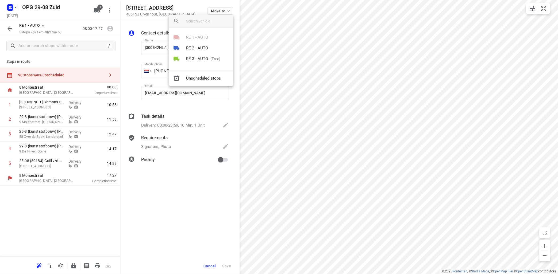
click at [213, 37] on div "RE 1 - AUTO" at bounding box center [201, 37] width 64 height 11
click at [74, 218] on div at bounding box center [279, 137] width 558 height 274
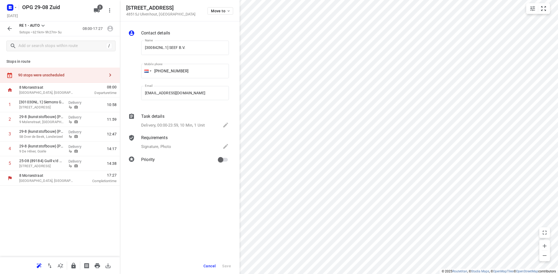
click at [82, 245] on div "Stops in route 90 stops were unscheduled [GEOGRAPHIC_DATA], [GEOGRAPHIC_DATA] 0…" at bounding box center [60, 157] width 120 height 202
click at [72, 266] on icon "button" at bounding box center [73, 266] width 4 height 6
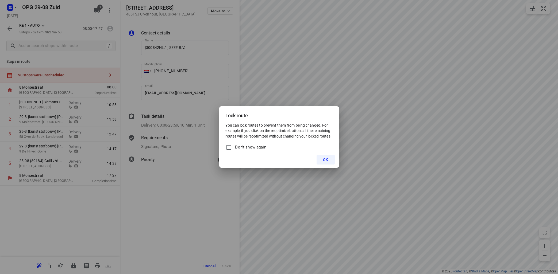
drag, startPoint x: 329, startPoint y: 158, endPoint x: 328, endPoint y: 164, distance: 5.6
click at [328, 160] on button "OK" at bounding box center [326, 160] width 18 height 10
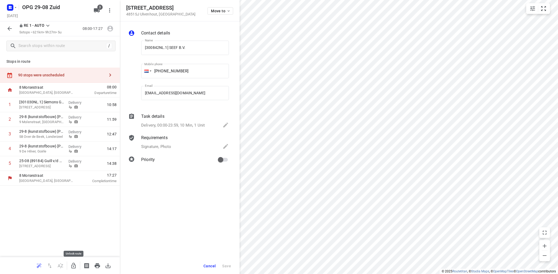
click at [72, 266] on icon "button" at bounding box center [73, 266] width 6 height 6
click at [225, 13] on span "Move to" at bounding box center [221, 11] width 20 height 4
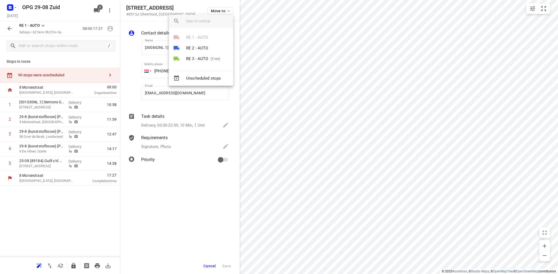
click at [181, 194] on div at bounding box center [279, 137] width 558 height 274
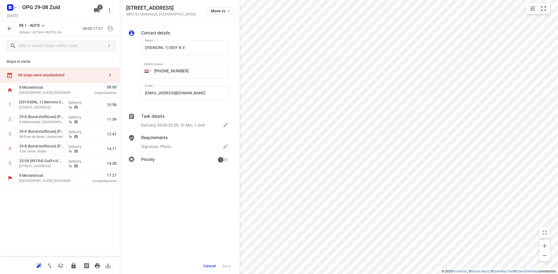
click at [212, 264] on button "Cancel" at bounding box center [209, 267] width 17 height 10
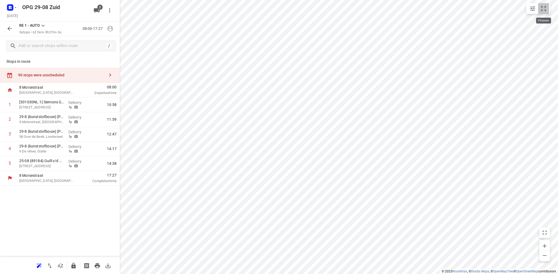
click at [542, 7] on icon "small contained button group" at bounding box center [544, 8] width 6 height 6
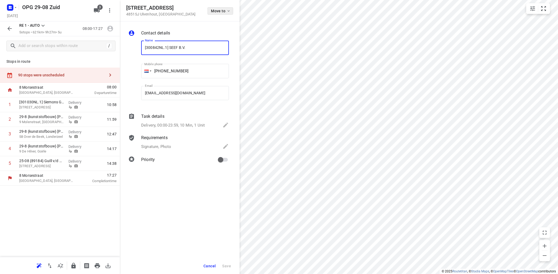
click at [226, 8] on button "Move to" at bounding box center [221, 10] width 26 height 7
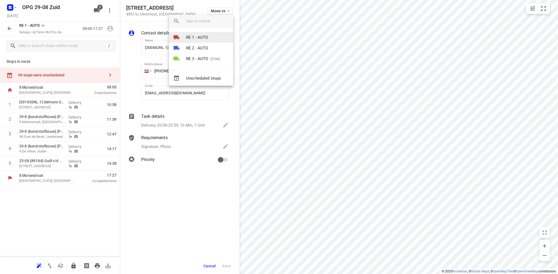
click at [213, 36] on li "RE 1 - AUTO" at bounding box center [201, 37] width 64 height 11
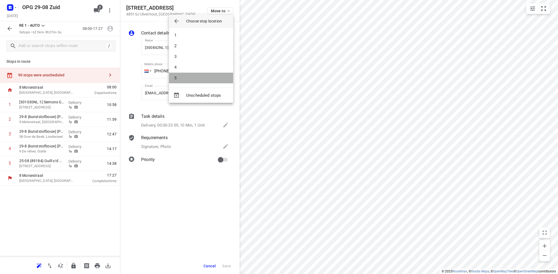
click at [194, 79] on li "5" at bounding box center [201, 78] width 64 height 11
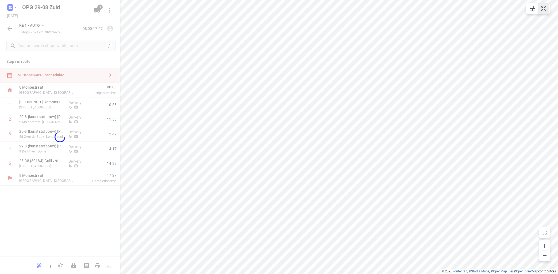
click at [544, 7] on icon "small contained button group" at bounding box center [544, 8] width 6 height 6
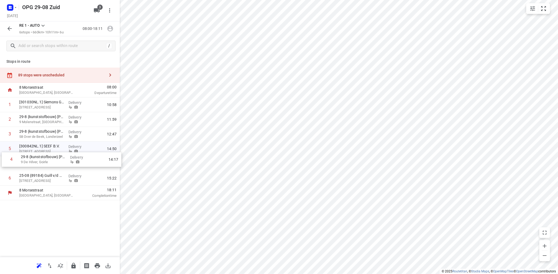
drag, startPoint x: 30, startPoint y: 150, endPoint x: 32, endPoint y: 160, distance: 10.3
click at [32, 160] on div "1 [301030NL.1] Siemons Grondwerken B. [STREET_ADDRESS] Delivery 10:58 2 29-8 {k…" at bounding box center [60, 142] width 120 height 88
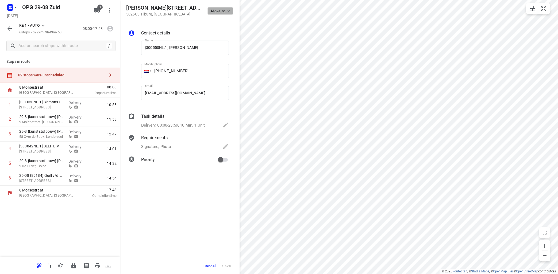
click at [228, 13] on icon "button" at bounding box center [229, 11] width 4 height 4
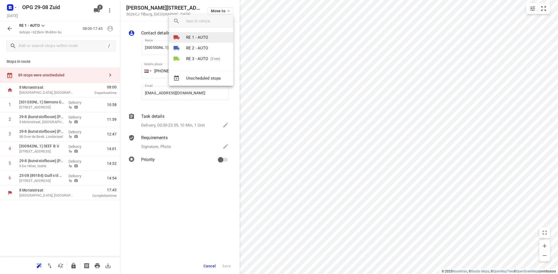
click at [204, 41] on li "RE 1 - AUTO" at bounding box center [201, 37] width 64 height 11
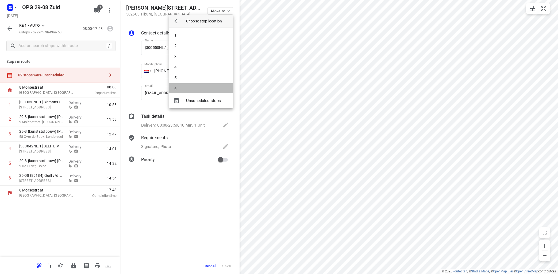
click at [184, 89] on li "6" at bounding box center [201, 88] width 64 height 11
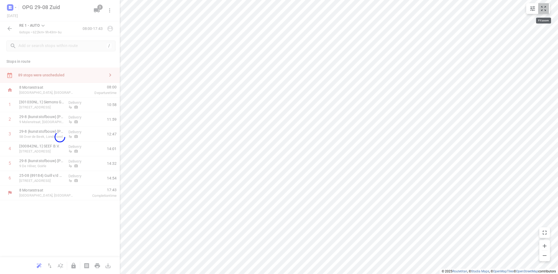
click at [544, 10] on icon "small contained button group" at bounding box center [544, 8] width 6 height 6
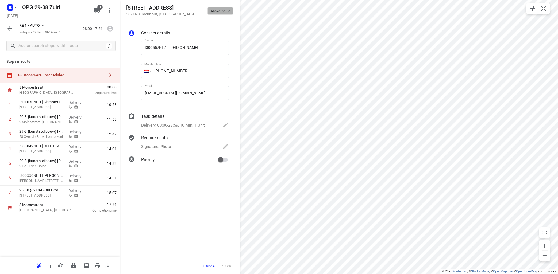
click at [224, 11] on span "Move to" at bounding box center [221, 11] width 20 height 4
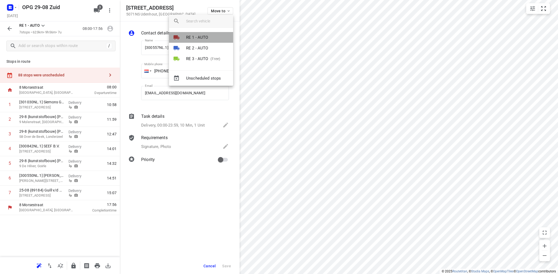
click at [212, 36] on li "RE 1 - AUTO" at bounding box center [201, 37] width 64 height 11
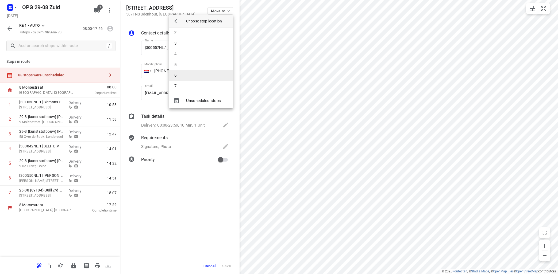
scroll to position [16, 0]
click at [205, 82] on li "7" at bounding box center [201, 83] width 64 height 11
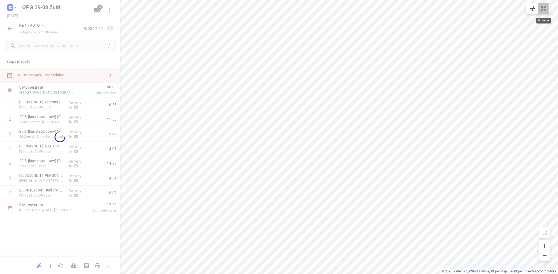
click at [543, 5] on button "small contained button group" at bounding box center [544, 8] width 11 height 11
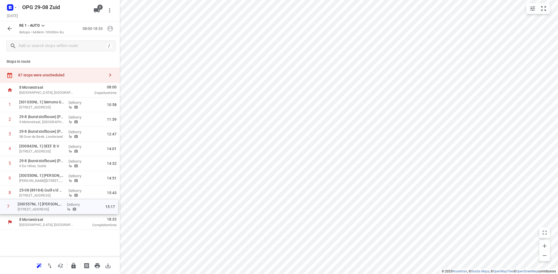
drag, startPoint x: 57, startPoint y: 196, endPoint x: 55, endPoint y: 209, distance: 12.7
click at [56, 208] on div "1 [301030NL.1] Siemons Grondwerken B. [STREET_ADDRESS] Delivery 10:58 2 29-8 {k…" at bounding box center [60, 157] width 120 height 118
click at [111, 30] on icon "button" at bounding box center [110, 28] width 7 height 7
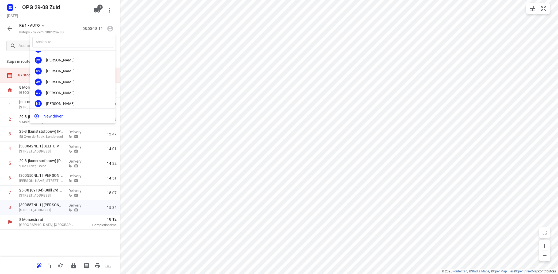
scroll to position [100, 0]
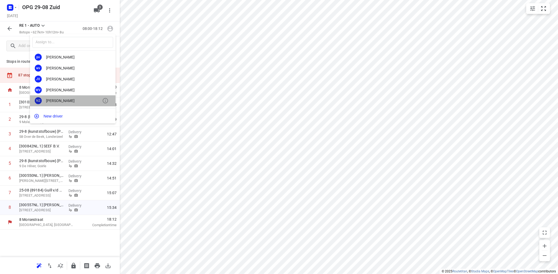
click at [64, 100] on div "[PERSON_NAME]" at bounding box center [74, 101] width 56 height 4
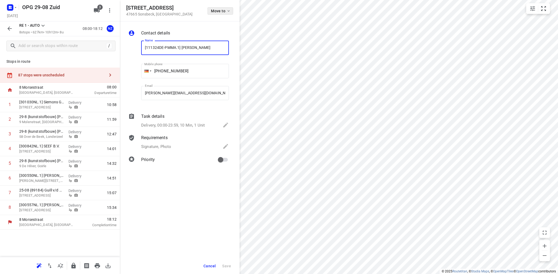
click at [225, 11] on span "Move to" at bounding box center [221, 11] width 20 height 4
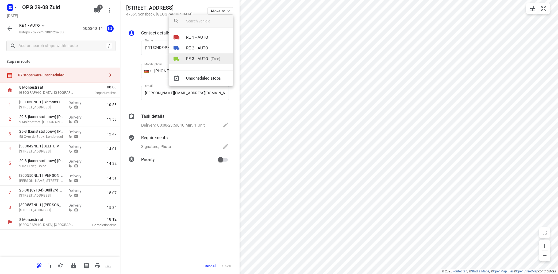
click at [204, 58] on p "RE 3 - AUTO" at bounding box center [197, 59] width 22 height 6
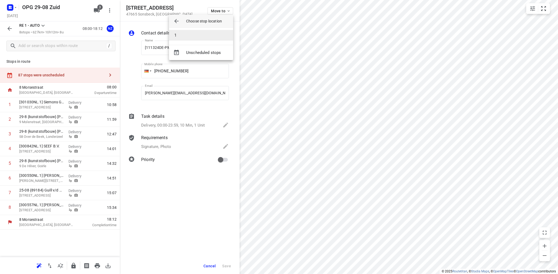
click at [209, 37] on li "1" at bounding box center [201, 35] width 64 height 11
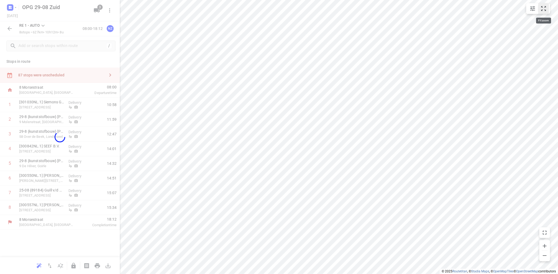
click at [542, 8] on icon "small contained button group" at bounding box center [544, 8] width 6 height 6
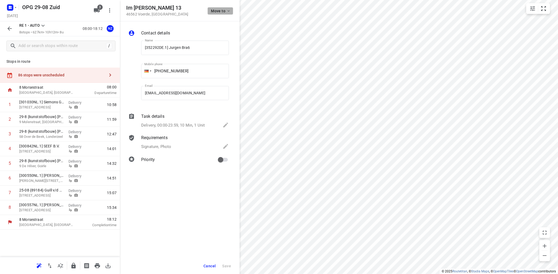
click at [229, 11] on icon "button" at bounding box center [229, 11] width 4 height 4
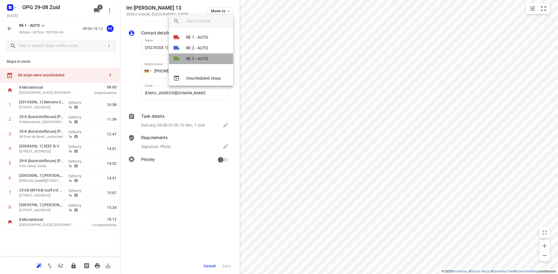
click at [205, 59] on p "RE 3 - AUTO" at bounding box center [197, 59] width 22 height 6
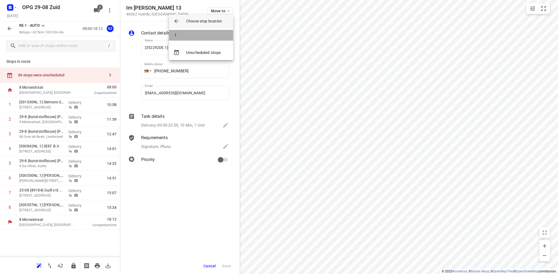
click at [211, 36] on li "1" at bounding box center [201, 35] width 64 height 11
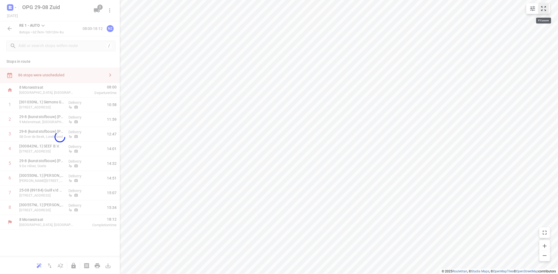
click at [544, 9] on icon "small contained button group" at bounding box center [544, 8] width 6 height 6
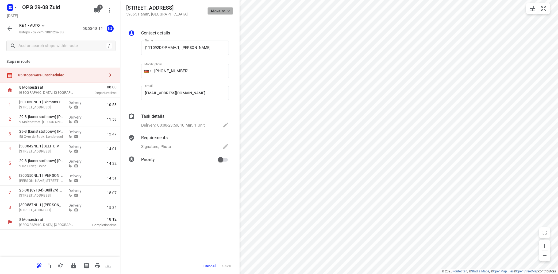
click at [227, 10] on icon "button" at bounding box center [229, 11] width 4 height 4
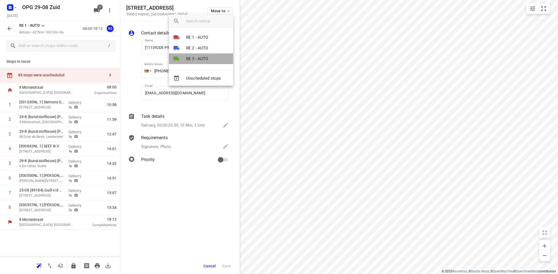
click at [212, 58] on li "RE 3 - AUTO" at bounding box center [201, 59] width 64 height 11
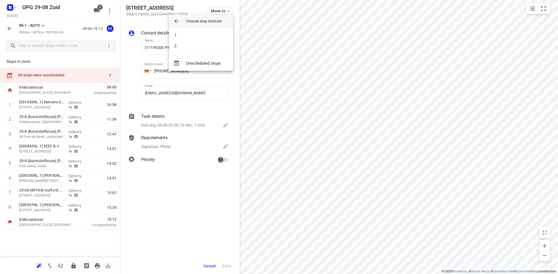
click at [215, 47] on li "2" at bounding box center [201, 46] width 64 height 11
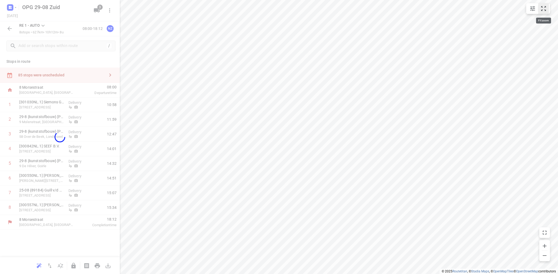
click at [542, 7] on icon "small contained button group" at bounding box center [543, 8] width 5 height 5
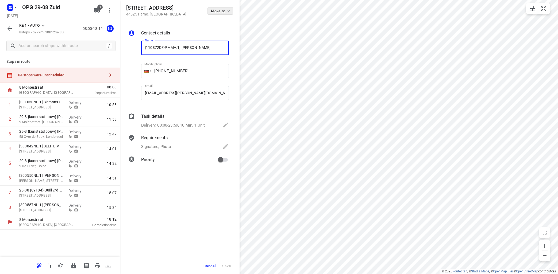
click at [226, 9] on span "Move to" at bounding box center [221, 11] width 20 height 4
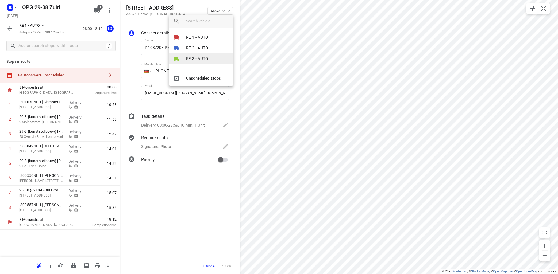
click at [207, 56] on li "RE 3 - AUTO" at bounding box center [201, 59] width 64 height 11
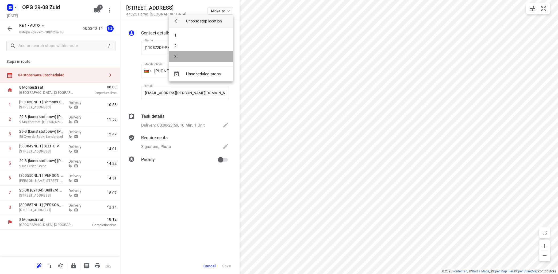
click at [207, 55] on li "3" at bounding box center [201, 56] width 64 height 11
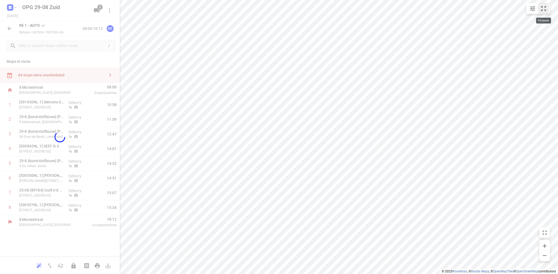
click at [544, 7] on icon "small contained button group" at bounding box center [544, 8] width 6 height 6
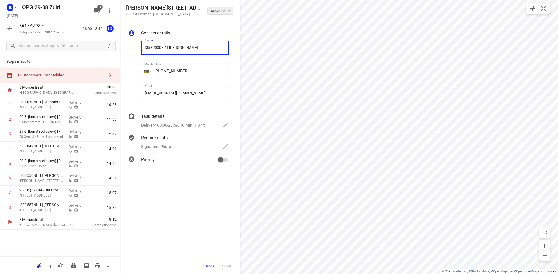
click at [230, 10] on icon "button" at bounding box center [229, 11] width 4 height 4
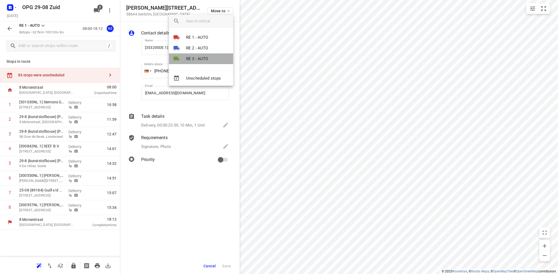
click at [209, 58] on li "RE 3 - AUTO" at bounding box center [201, 59] width 64 height 11
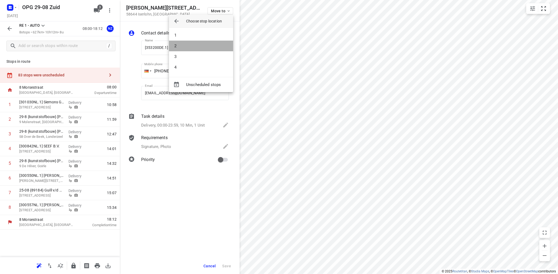
click at [213, 45] on li "2" at bounding box center [201, 46] width 64 height 11
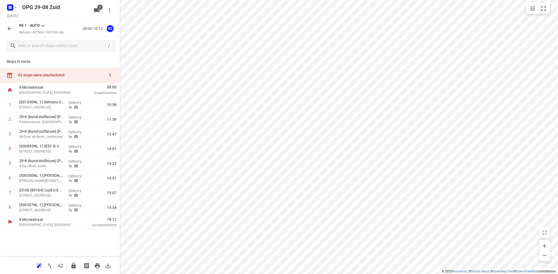
click at [111, 71] on button "button" at bounding box center [110, 75] width 11 height 11
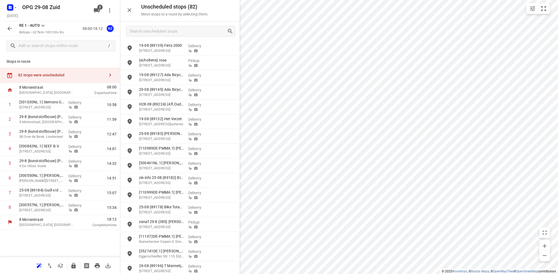
click at [43, 25] on icon at bounding box center [43, 25] width 6 height 6
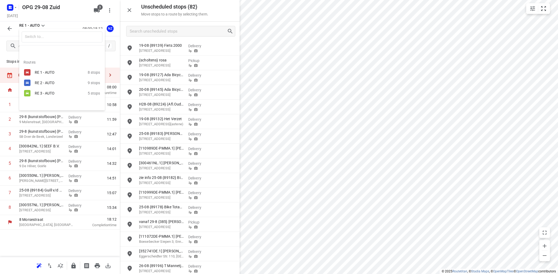
click at [39, 94] on div "RE 3 - AUTO" at bounding box center [57, 93] width 45 height 4
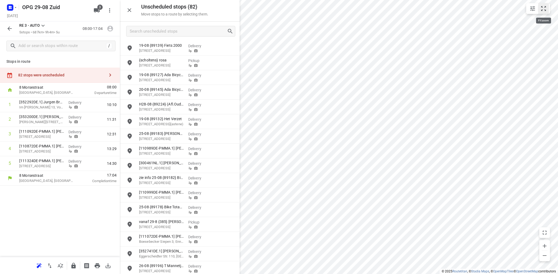
click at [545, 9] on icon "small contained button group" at bounding box center [544, 8] width 6 height 6
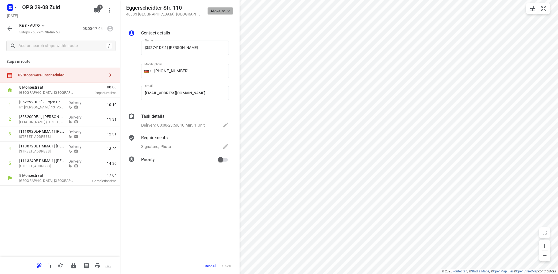
click at [227, 12] on icon "button" at bounding box center [229, 11] width 4 height 4
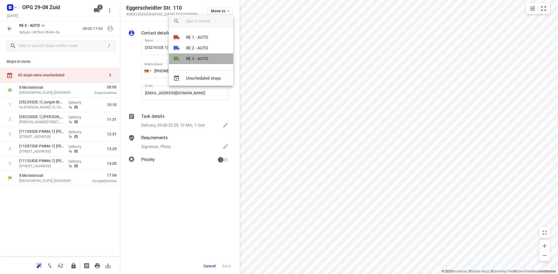
click at [201, 59] on p "RE 3 - AUTO" at bounding box center [197, 59] width 22 height 6
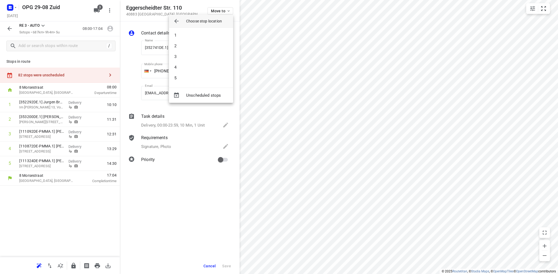
click at [547, 7] on div at bounding box center [279, 137] width 558 height 274
click at [545, 7] on icon "small contained button group" at bounding box center [544, 8] width 6 height 6
click at [228, 10] on icon "button" at bounding box center [229, 11] width 4 height 4
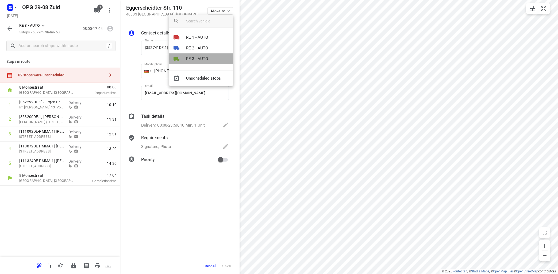
click at [220, 58] on li "RE 3 - AUTO" at bounding box center [201, 59] width 64 height 11
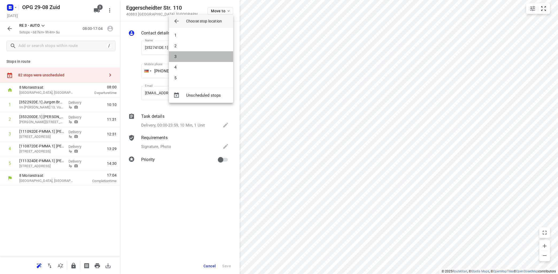
click at [220, 58] on li "3" at bounding box center [201, 56] width 64 height 11
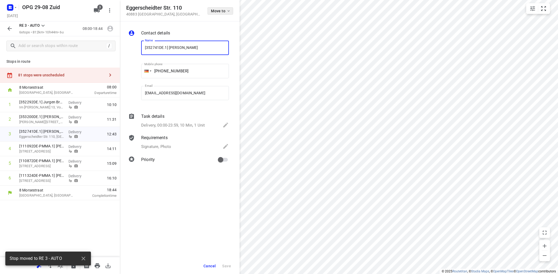
click at [227, 9] on button "Move to" at bounding box center [221, 10] width 26 height 7
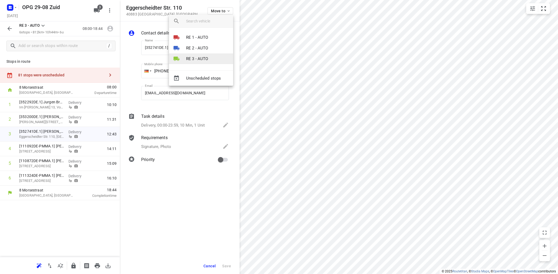
click at [215, 57] on li "RE 3 - AUTO" at bounding box center [201, 59] width 64 height 11
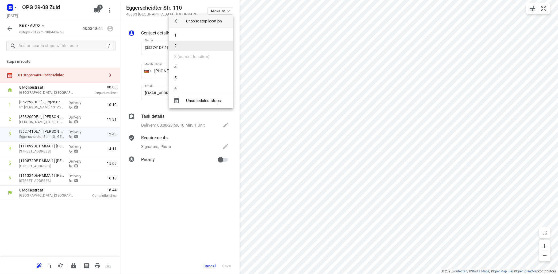
click at [215, 46] on li "2" at bounding box center [201, 46] width 64 height 11
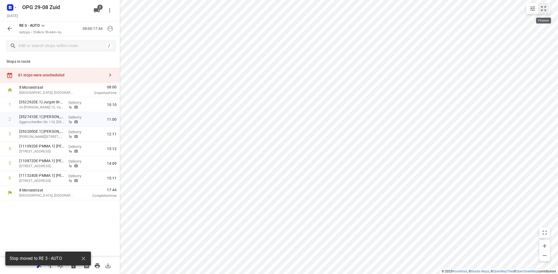
click at [545, 6] on icon "small contained button group" at bounding box center [543, 8] width 5 height 5
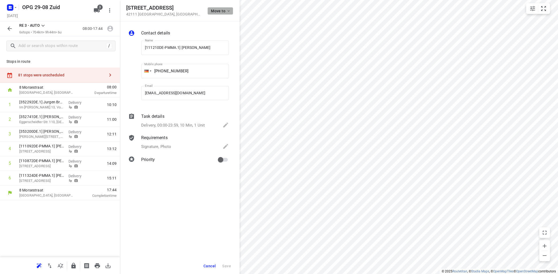
click at [227, 8] on button "Move to" at bounding box center [221, 10] width 26 height 7
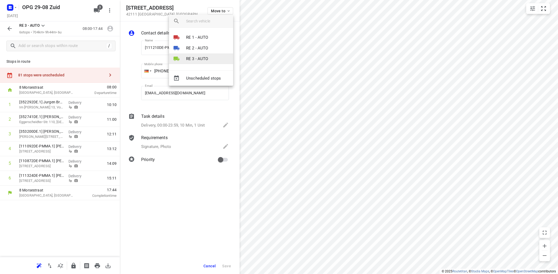
click at [203, 58] on p "RE 3 - AUTO" at bounding box center [197, 59] width 22 height 6
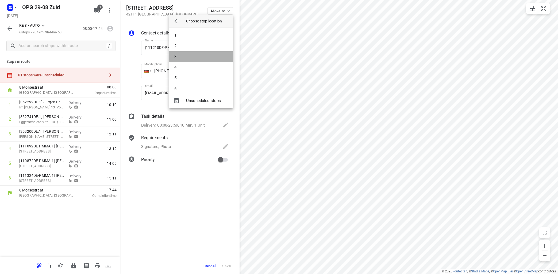
click at [203, 55] on li "3" at bounding box center [201, 56] width 64 height 11
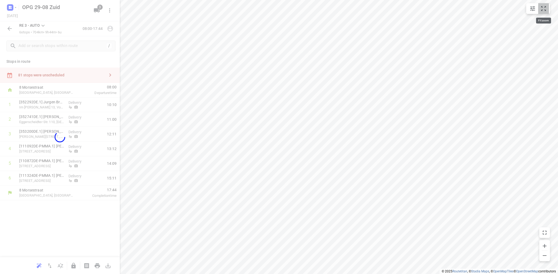
click at [544, 8] on icon "small contained button group" at bounding box center [544, 8] width 6 height 6
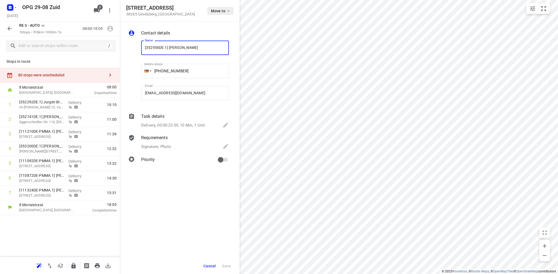
click at [226, 10] on span "Move to" at bounding box center [221, 11] width 20 height 4
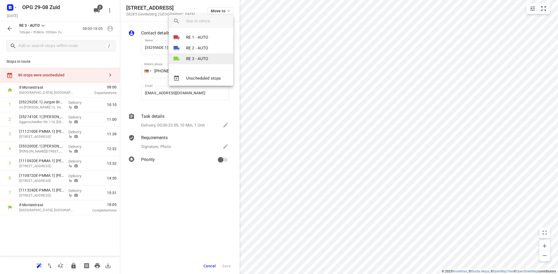
click at [197, 56] on p "RE 3 - AUTO" at bounding box center [197, 59] width 22 height 6
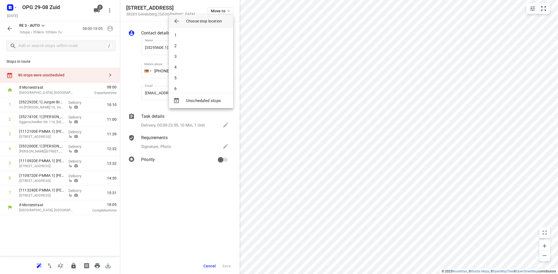
click at [198, 56] on li "3" at bounding box center [201, 56] width 64 height 11
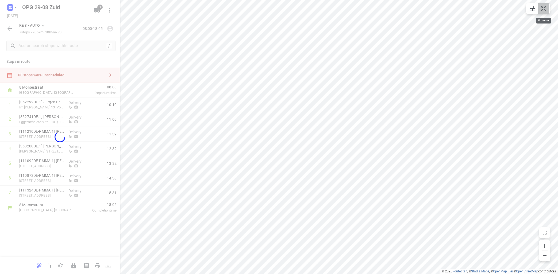
click at [545, 10] on icon "small contained button group" at bounding box center [544, 8] width 6 height 6
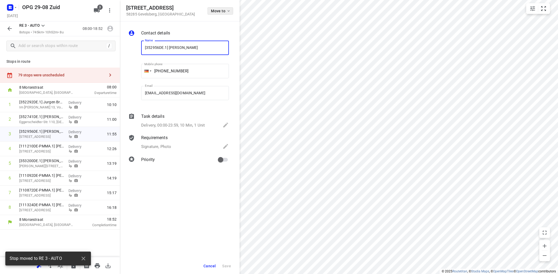
click at [223, 8] on button "Move to" at bounding box center [221, 10] width 26 height 7
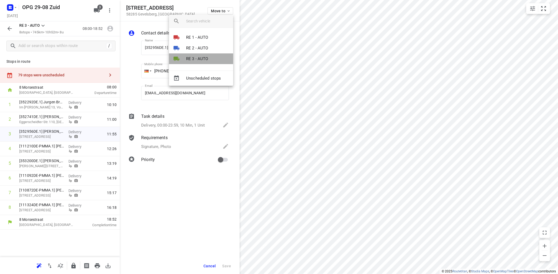
click at [208, 64] on li "RE 3 - AUTO" at bounding box center [201, 59] width 64 height 11
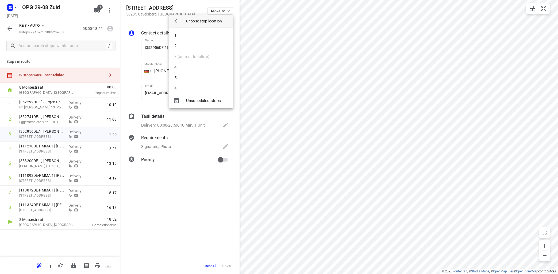
click at [215, 43] on li "2" at bounding box center [201, 46] width 64 height 11
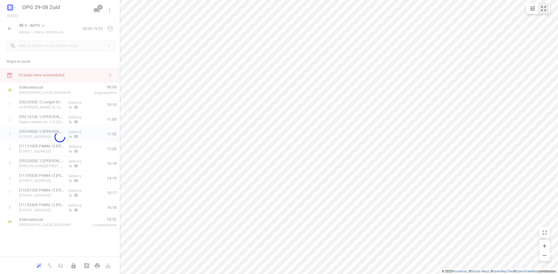
click at [548, 8] on button "small contained button group" at bounding box center [544, 8] width 11 height 11
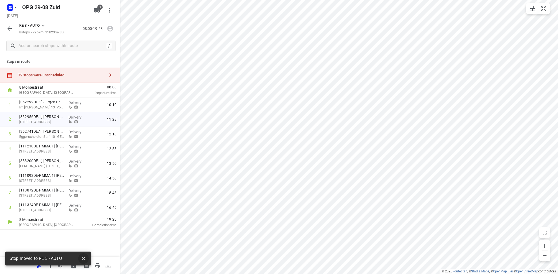
click at [86, 260] on icon "button" at bounding box center [83, 259] width 6 height 6
click at [38, 267] on icon "button" at bounding box center [38, 266] width 3 height 3
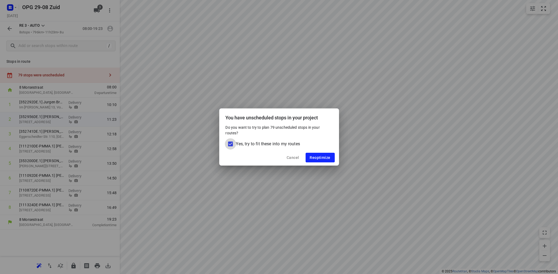
drag, startPoint x: 231, startPoint y: 144, endPoint x: 251, endPoint y: 151, distance: 21.5
click at [231, 144] on input "Yes, try to fit these into my routes" at bounding box center [230, 144] width 11 height 11
click at [325, 156] on span "Reoptimize" at bounding box center [320, 158] width 21 height 4
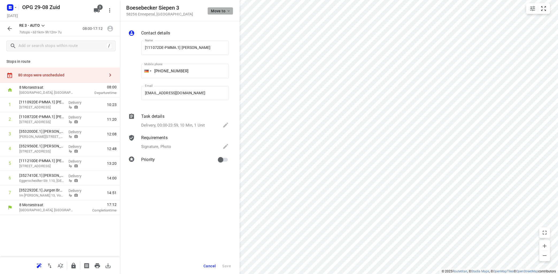
click at [224, 10] on span "Move to" at bounding box center [221, 11] width 20 height 4
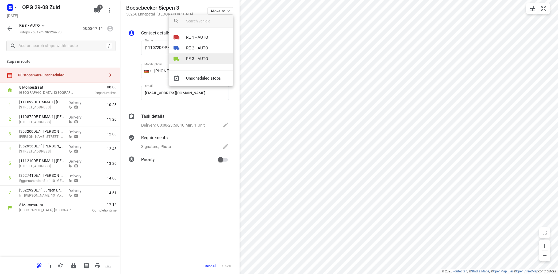
click at [215, 57] on li "RE 3 - AUTO" at bounding box center [201, 59] width 64 height 11
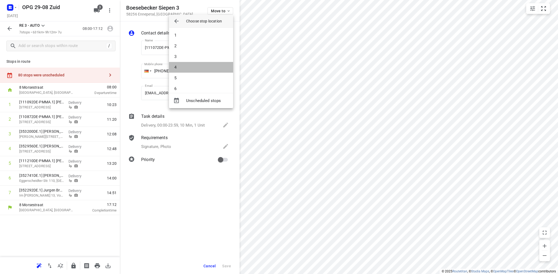
click at [207, 67] on li "4" at bounding box center [201, 67] width 64 height 11
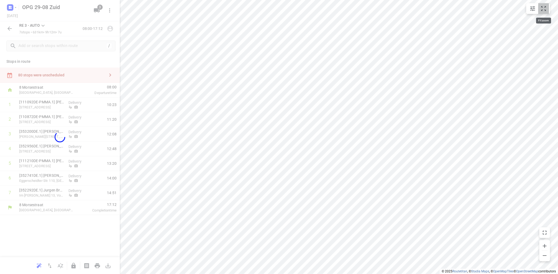
click at [542, 9] on icon "small contained button group" at bounding box center [544, 8] width 6 height 6
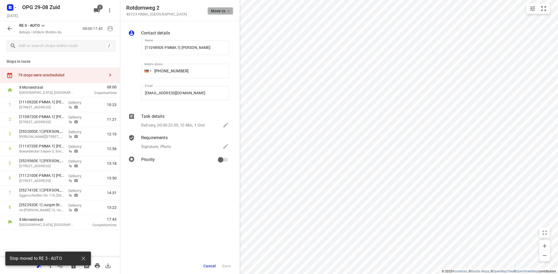
click at [233, 10] on button "Move to" at bounding box center [221, 10] width 26 height 7
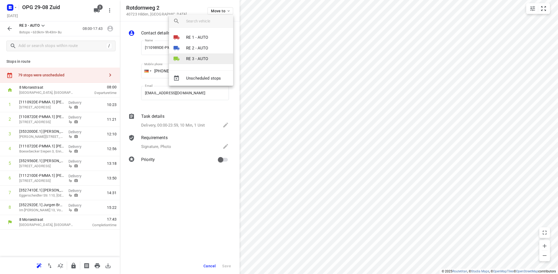
click at [210, 57] on li "RE 3 - AUTO" at bounding box center [201, 59] width 64 height 11
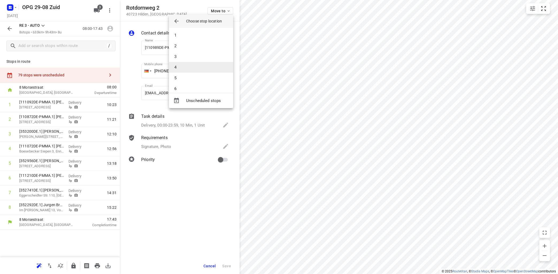
scroll to position [26, 0]
click at [211, 62] on li "6" at bounding box center [201, 62] width 64 height 11
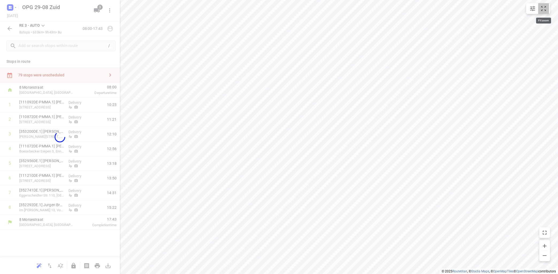
click at [544, 9] on icon "small contained button group" at bounding box center [544, 8] width 6 height 6
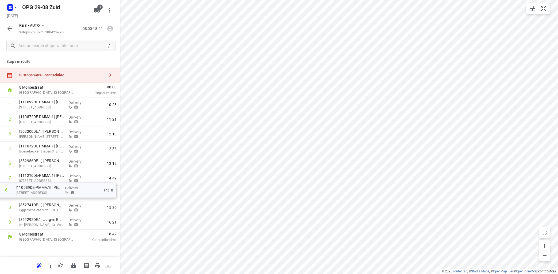
drag, startPoint x: 43, startPoint y: 180, endPoint x: 41, endPoint y: 191, distance: 11.1
click at [41, 191] on div "1 [111092DE-PMMA.1] [PERSON_NAME][GEOGRAPHIC_DATA][STREET_ADDRESS] Delivery 10:…" at bounding box center [60, 164] width 120 height 132
drag, startPoint x: 28, startPoint y: 136, endPoint x: 29, endPoint y: 122, distance: 14.5
click at [29, 122] on div "1 [111092DE-PMMA.1] [PERSON_NAME][GEOGRAPHIC_DATA][STREET_ADDRESS] Delivery 10:…" at bounding box center [60, 164] width 120 height 132
drag, startPoint x: 31, startPoint y: 135, endPoint x: 33, endPoint y: 178, distance: 43.9
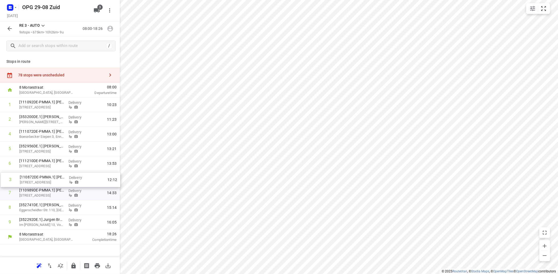
click at [33, 179] on div "1 [111092DE-PMMA.1] [PERSON_NAME][GEOGRAPHIC_DATA][STREET_ADDRESS], Hamm Delive…" at bounding box center [60, 164] width 120 height 132
drag, startPoint x: 41, startPoint y: 177, endPoint x: 40, endPoint y: 190, distance: 12.9
click at [40, 190] on div "1 [111092DE-PMMA.1] [PERSON_NAME][GEOGRAPHIC_DATA][STREET_ADDRESS], Hamm Delive…" at bounding box center [60, 164] width 120 height 132
drag, startPoint x: 26, startPoint y: 193, endPoint x: 27, endPoint y: 207, distance: 13.9
click at [27, 207] on div "1 [111092DE-PMMA.1] [PERSON_NAME][GEOGRAPHIC_DATA][STREET_ADDRESS], Hamm Delive…" at bounding box center [60, 164] width 120 height 132
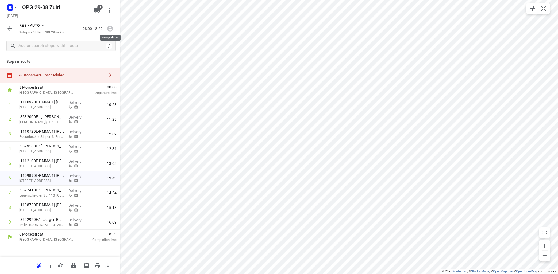
click at [110, 27] on icon "button" at bounding box center [110, 29] width 6 height 6
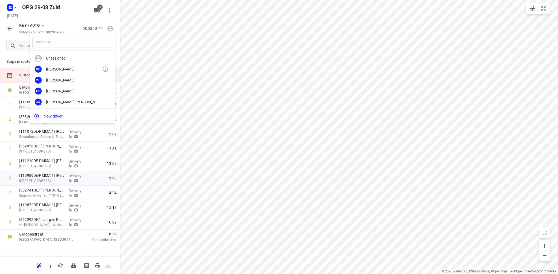
click at [80, 67] on div "NB [PERSON_NAME]" at bounding box center [73, 69] width 86 height 11
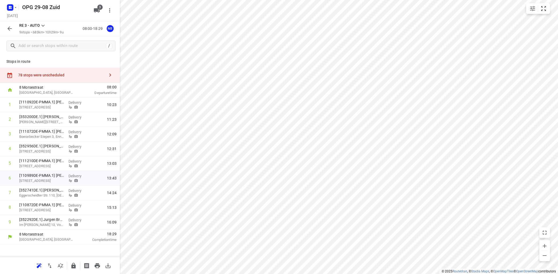
click at [108, 75] on icon "button" at bounding box center [110, 75] width 6 height 6
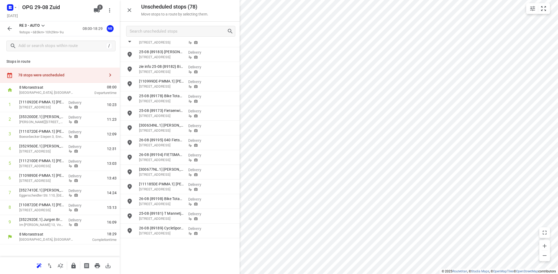
scroll to position [0, 0]
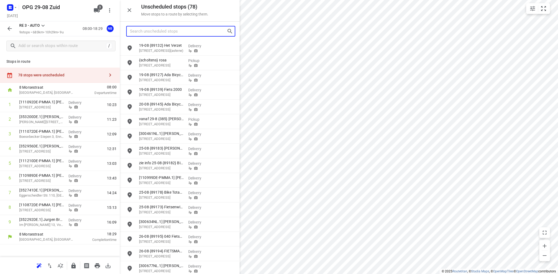
drag, startPoint x: 154, startPoint y: 31, endPoint x: 160, endPoint y: 31, distance: 5.4
click at [155, 29] on input "Search unscheduled stops" at bounding box center [178, 31] width 97 height 8
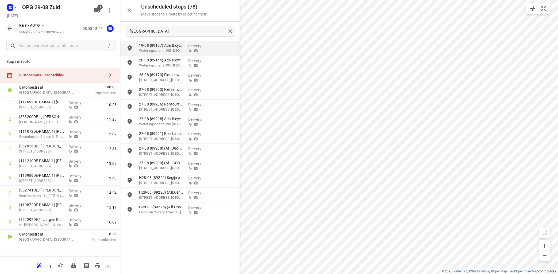
click at [45, 24] on icon at bounding box center [43, 25] width 6 height 6
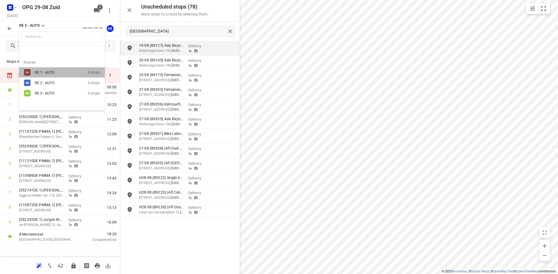
click at [44, 72] on div "RE 1 - AUTO" at bounding box center [57, 72] width 45 height 4
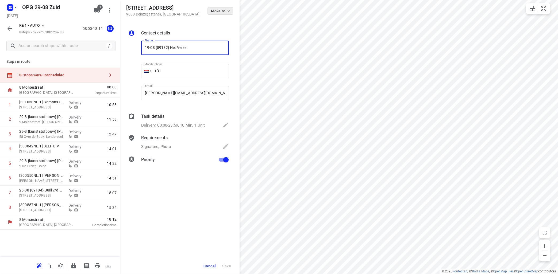
click at [229, 10] on icon "button" at bounding box center [229, 11] width 4 height 4
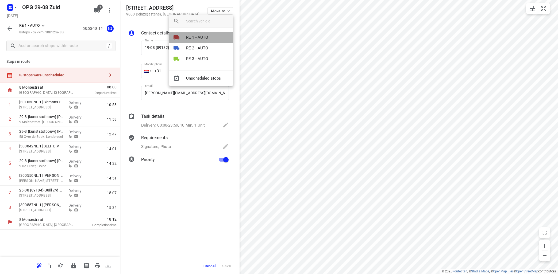
click at [206, 34] on li "RE 1 - AUTO" at bounding box center [201, 37] width 64 height 11
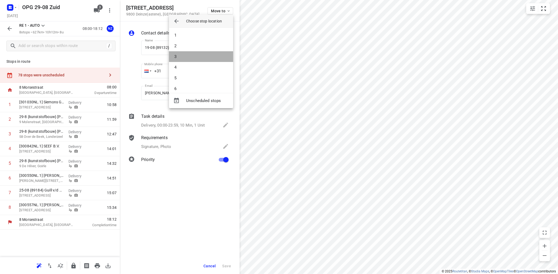
click at [204, 56] on li "3" at bounding box center [201, 56] width 64 height 11
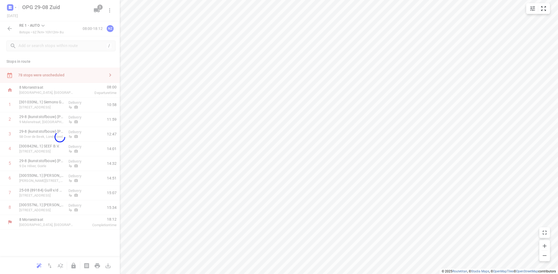
click at [550, 10] on div "small contained button group" at bounding box center [539, 8] width 24 height 11
click at [547, 10] on icon "small contained button group" at bounding box center [544, 8] width 6 height 6
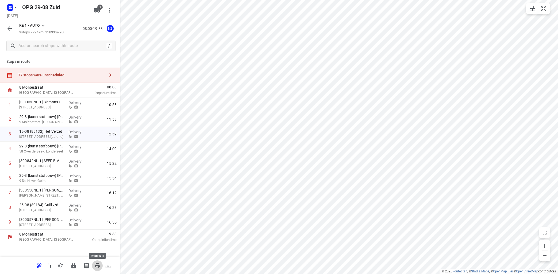
click at [98, 267] on icon "button" at bounding box center [97, 266] width 6 height 6
click at [43, 25] on icon at bounding box center [43, 25] width 6 height 6
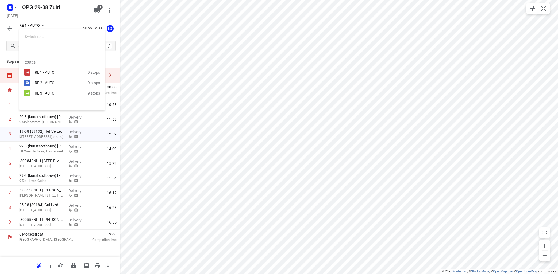
click at [45, 85] on div "RE 2 - AUTO" at bounding box center [57, 83] width 45 height 4
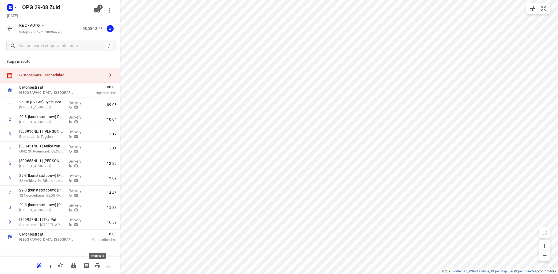
click at [100, 265] on icon "button" at bounding box center [97, 266] width 6 height 6
click at [46, 25] on icon at bounding box center [43, 25] width 6 height 6
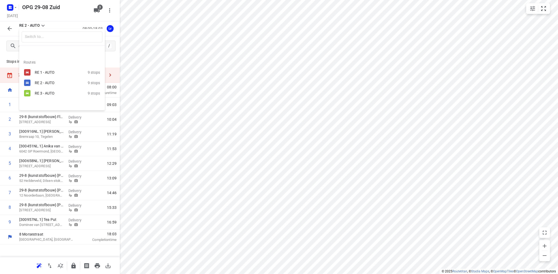
click at [42, 96] on div "RE 3 - AUTO" at bounding box center [57, 93] width 45 height 4
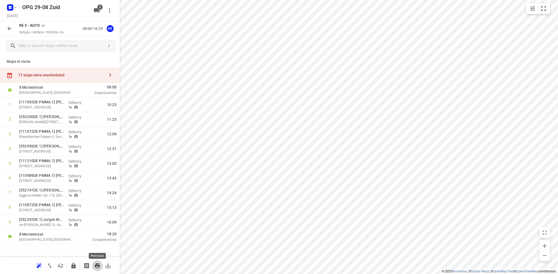
click at [98, 265] on icon "button" at bounding box center [97, 266] width 6 height 6
